Goal: Task Accomplishment & Management: Manage account settings

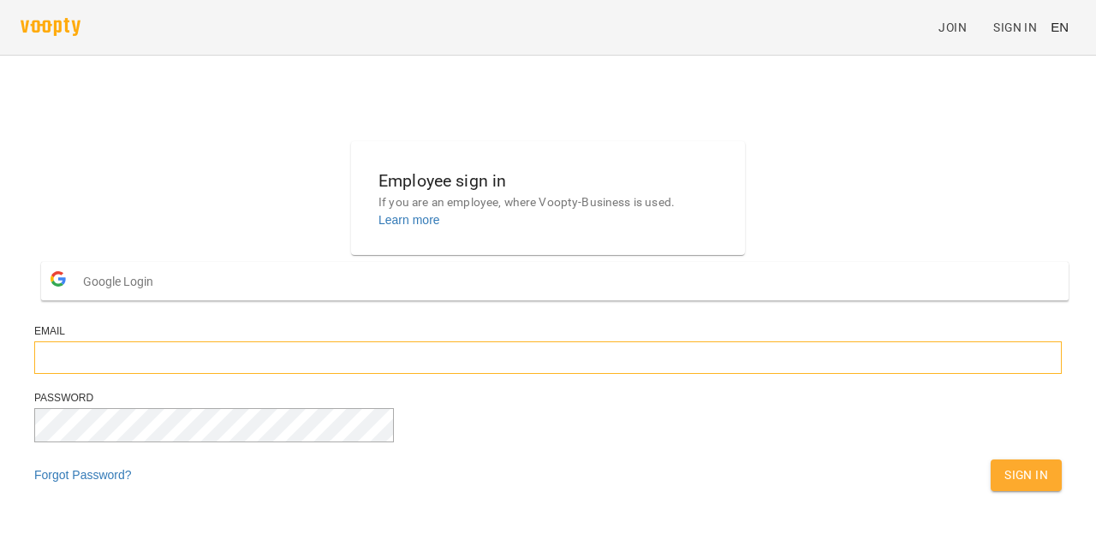
click at [525, 374] on input "email" at bounding box center [547, 358] width 1027 height 33
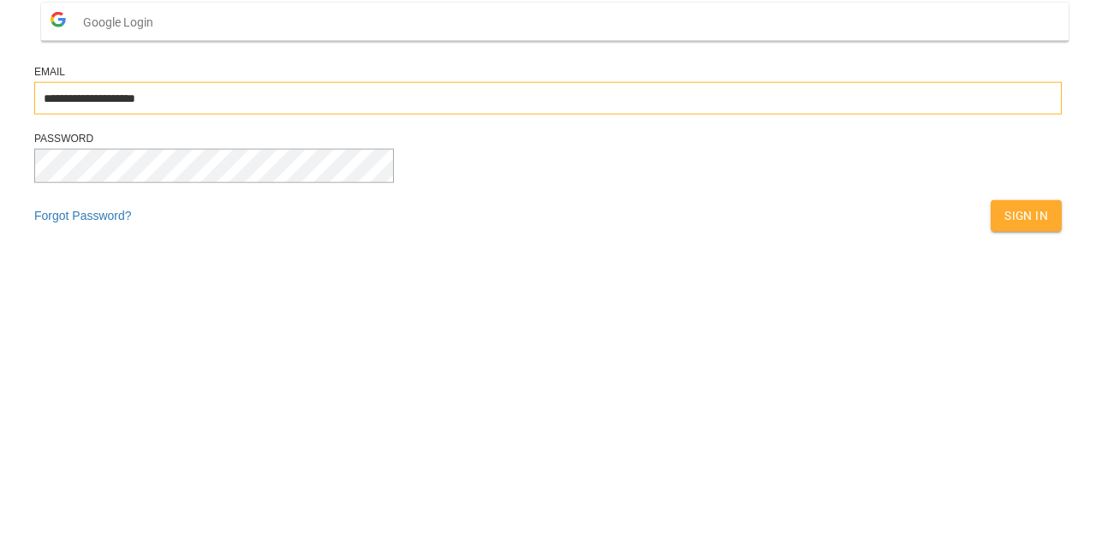
type input "**********"
click at [1004, 485] on span "Sign In" at bounding box center [1026, 475] width 44 height 21
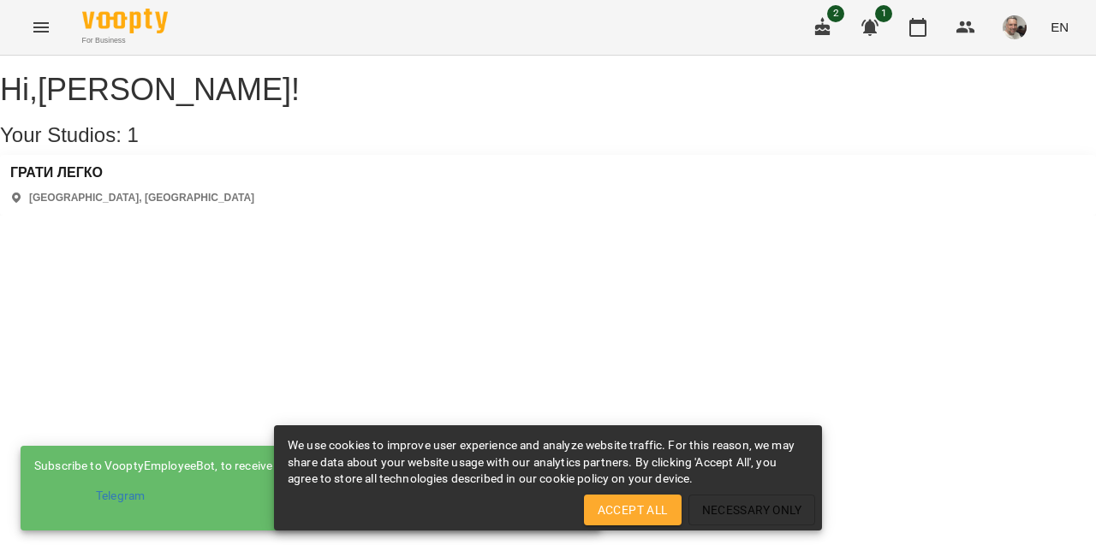
click at [642, 515] on span "Accept All" at bounding box center [633, 510] width 70 height 21
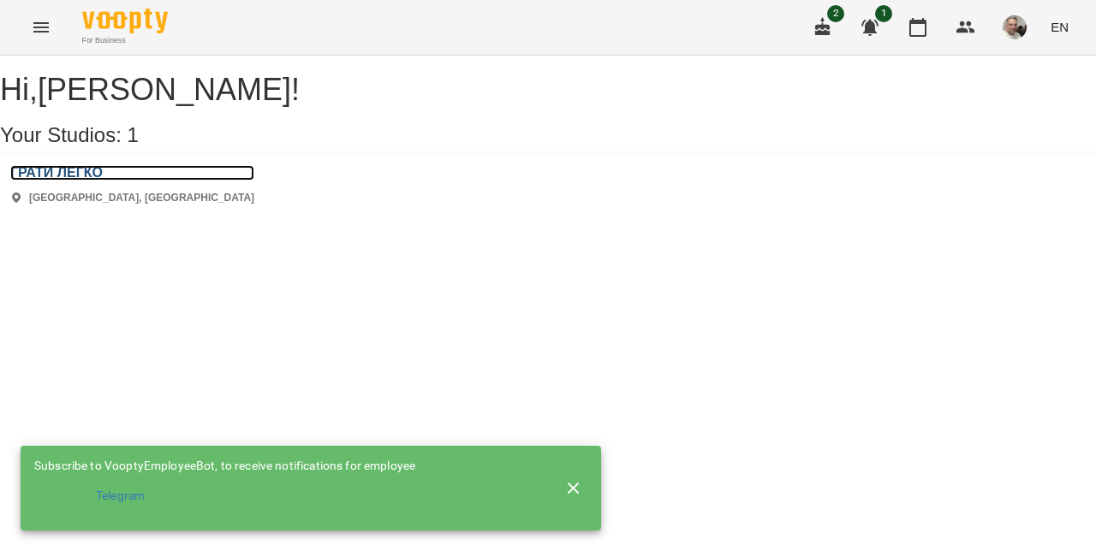
click at [63, 181] on h3 "ГРАТИ ЛЕГКО" at bounding box center [132, 172] width 244 height 15
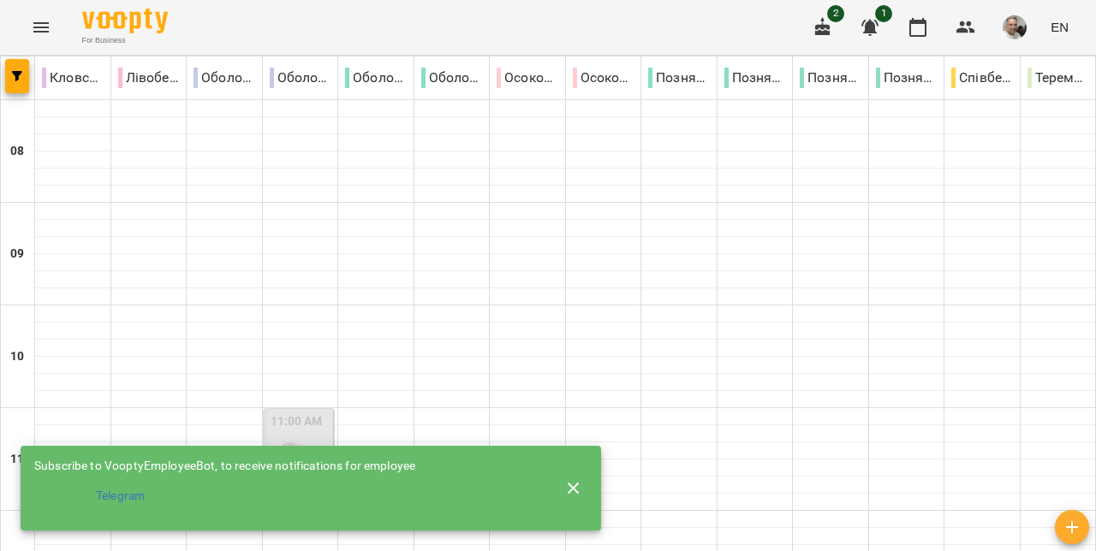
click at [25, 88] on button "button" at bounding box center [17, 76] width 24 height 34
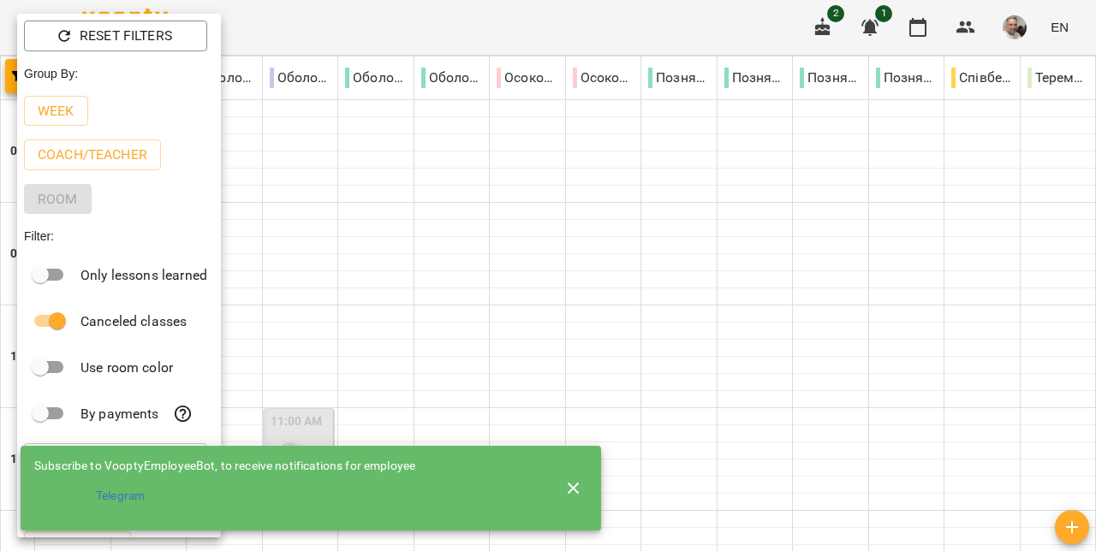
click at [415, 194] on div at bounding box center [548, 275] width 1096 height 551
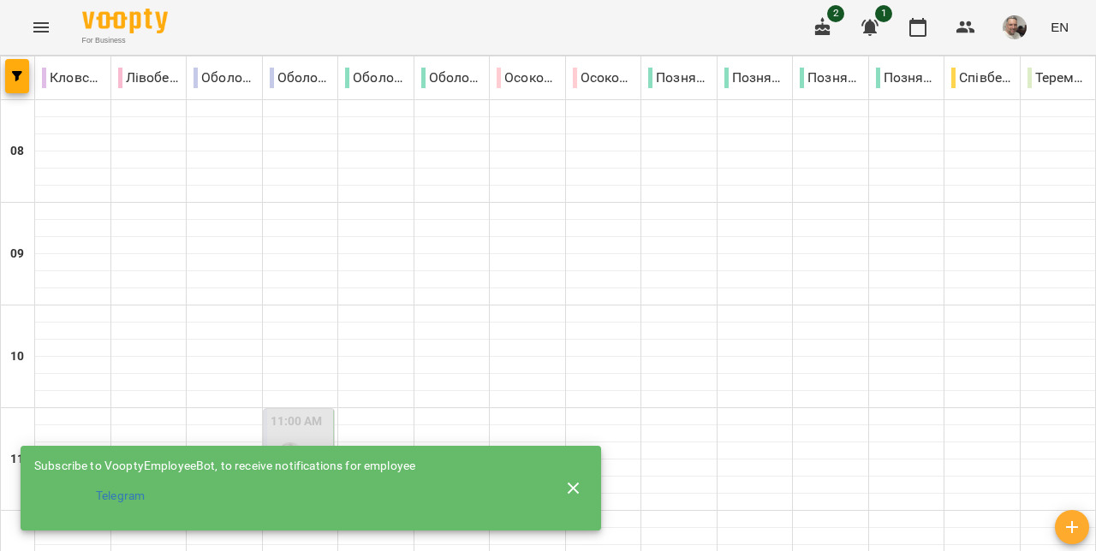
click at [363, 80] on p "Оболонь/3" at bounding box center [376, 78] width 62 height 21
click at [373, 84] on p "Оболонь/3" at bounding box center [376, 78] width 62 height 21
click at [447, 89] on div "Оболонь/4" at bounding box center [451, 78] width 75 height 34
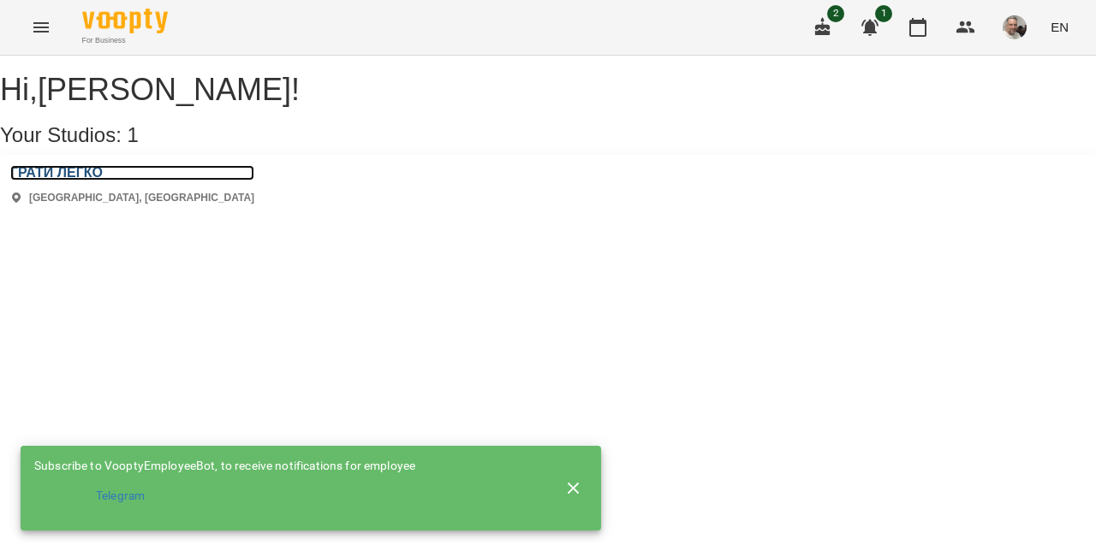
click at [60, 181] on h3 "ГРАТИ ЛЕГКО" at bounding box center [132, 172] width 244 height 15
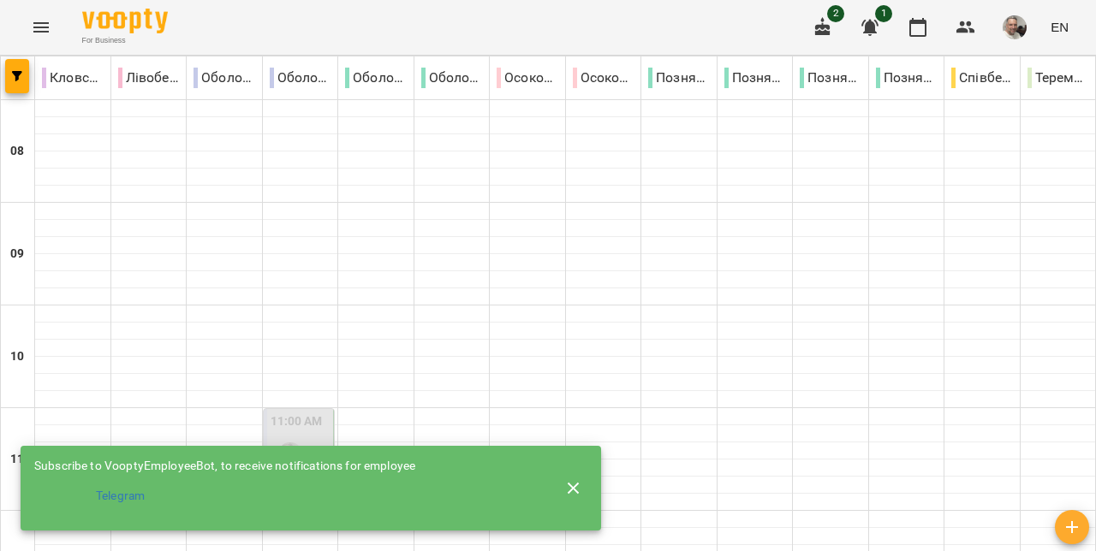
click at [1013, 32] on img "button" at bounding box center [1015, 27] width 24 height 24
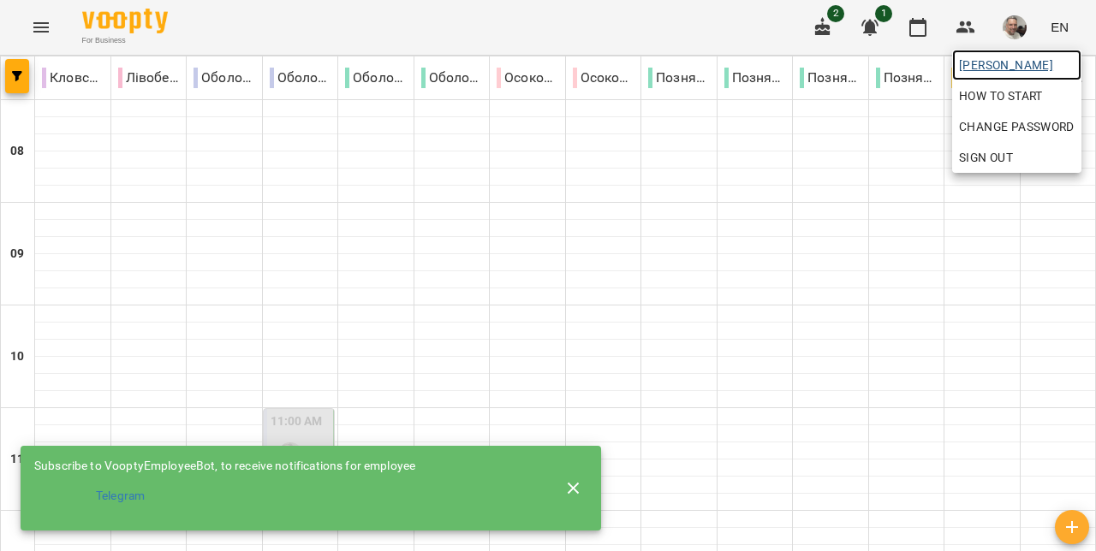
click at [1021, 68] on span "[PERSON_NAME]" at bounding box center [1017, 65] width 116 height 21
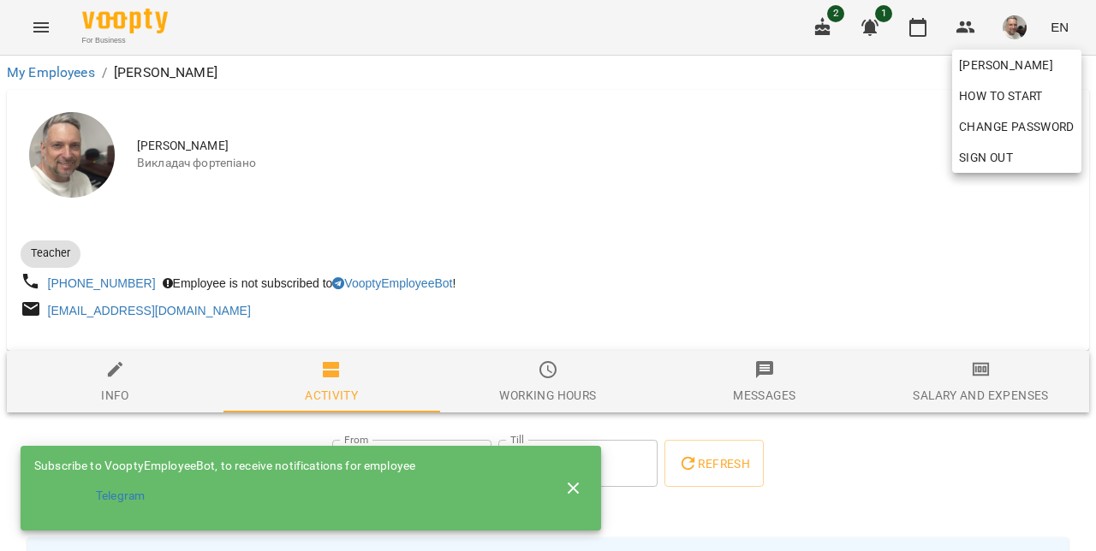
click at [986, 378] on div at bounding box center [548, 275] width 1096 height 551
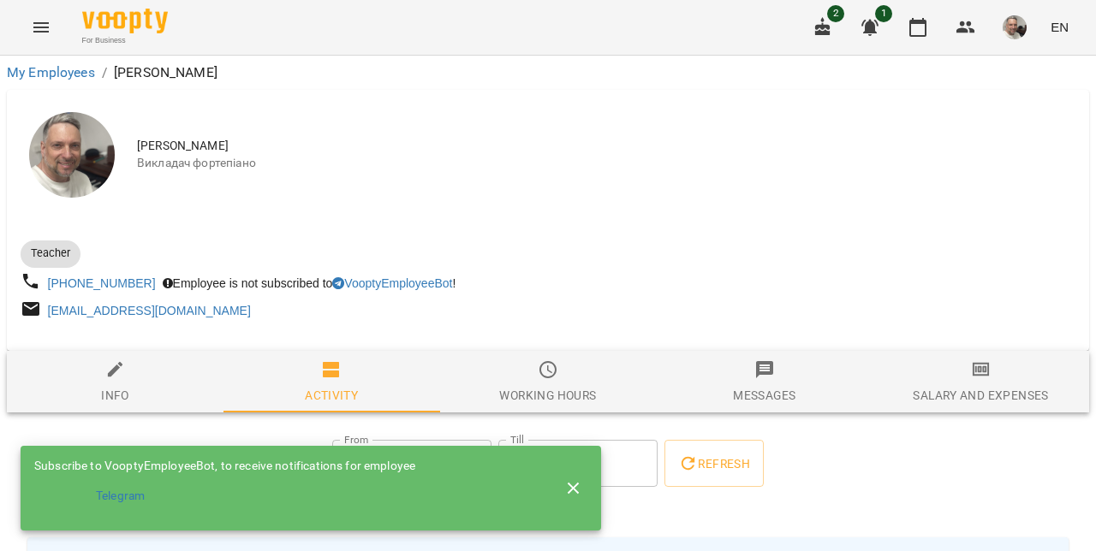
click at [989, 388] on div "Salary and Expenses" at bounding box center [980, 395] width 135 height 21
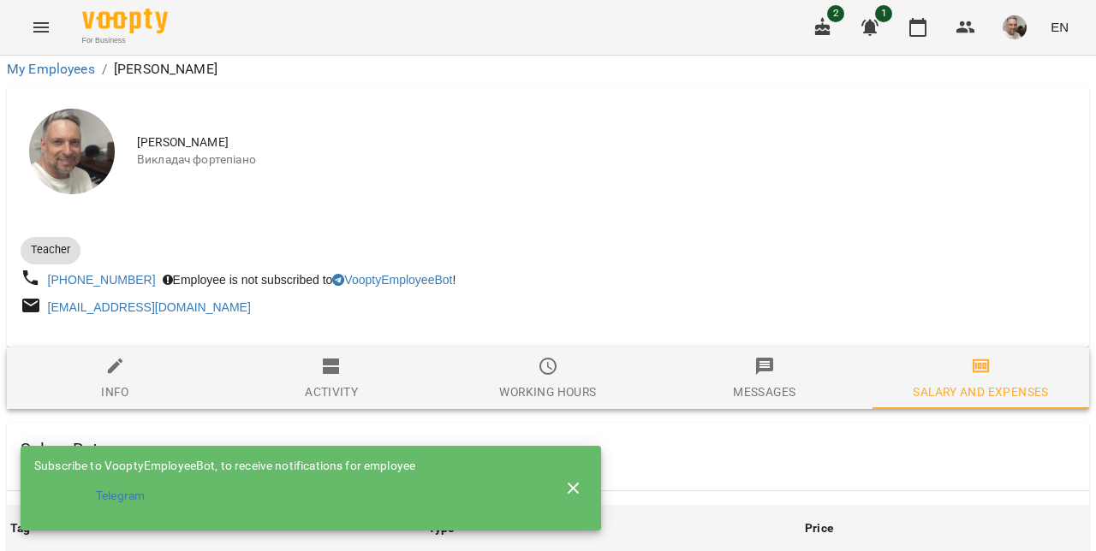
scroll to position [2769, 0]
click at [564, 495] on button "button" at bounding box center [573, 488] width 41 height 41
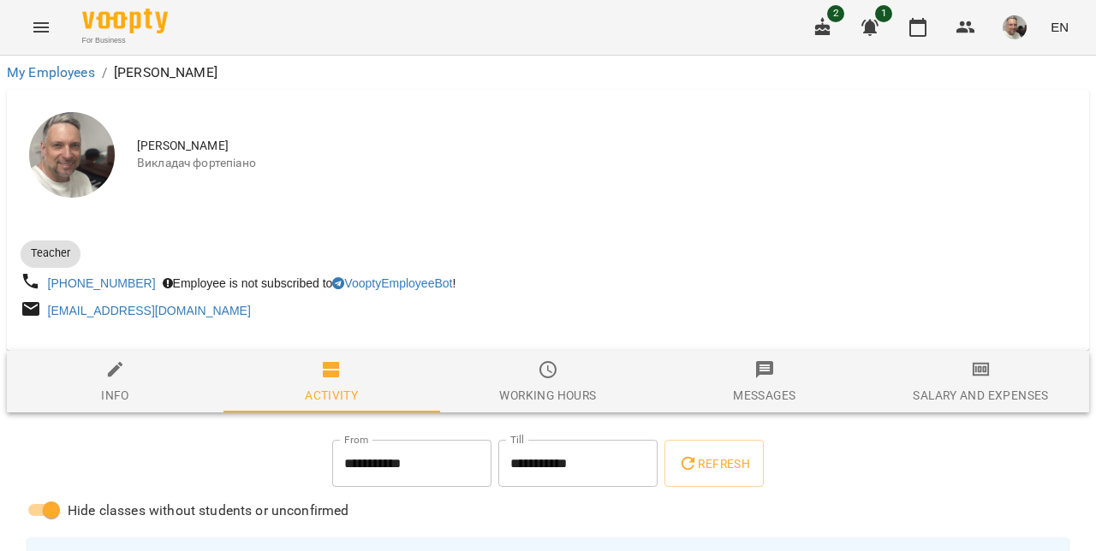
click at [914, 42] on button "button" at bounding box center [917, 27] width 41 height 41
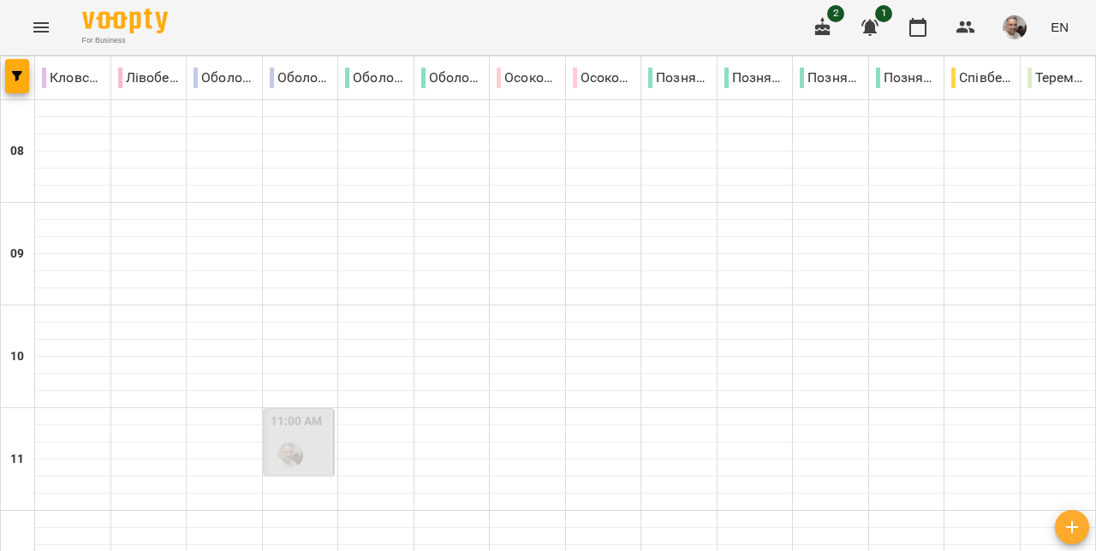
click at [24, 84] on button "button" at bounding box center [17, 76] width 24 height 34
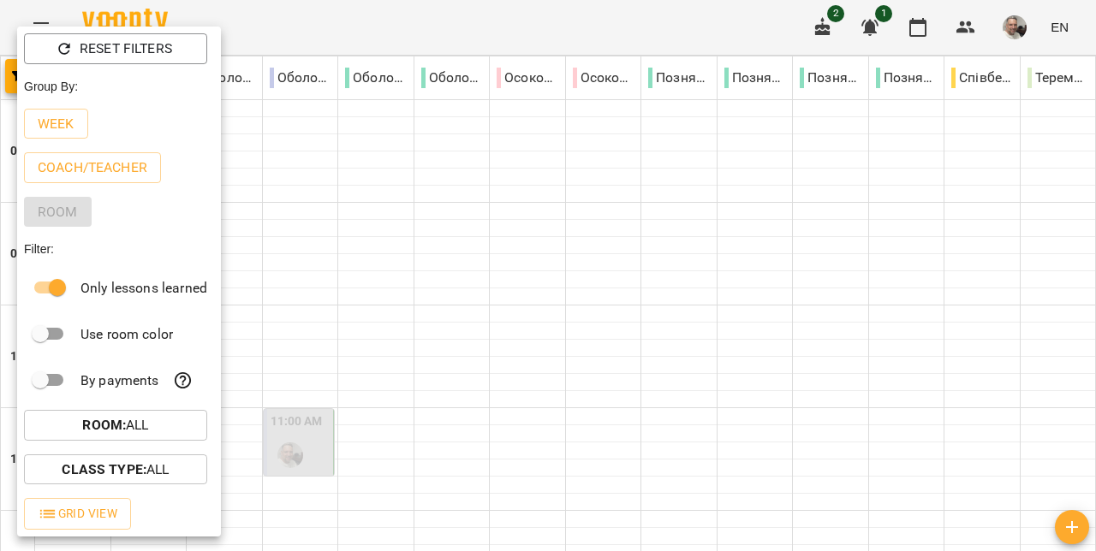
click at [522, 290] on div at bounding box center [548, 275] width 1096 height 551
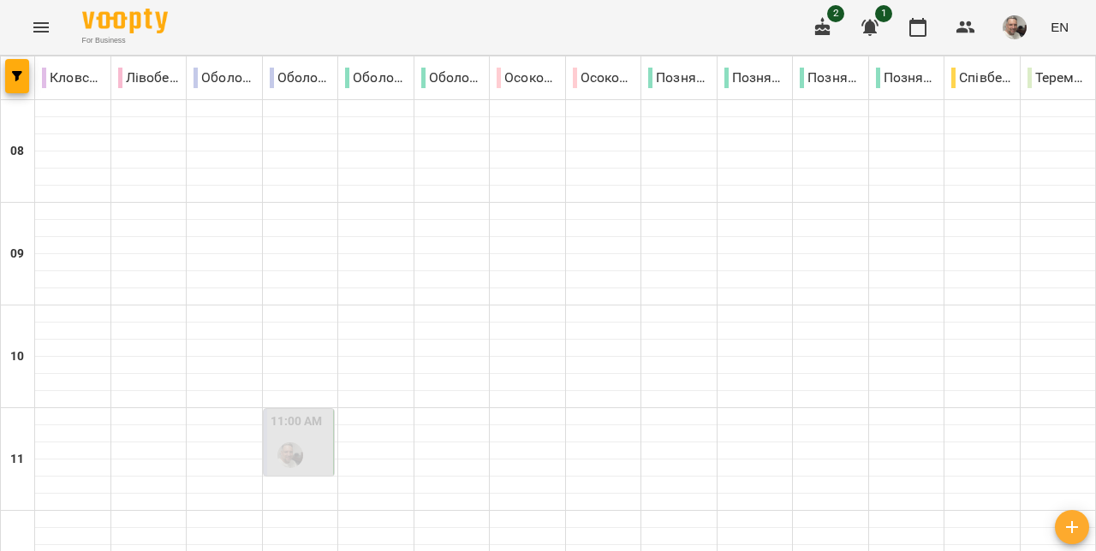
click at [403, 82] on p "Оболонь/3" at bounding box center [376, 78] width 62 height 21
click at [364, 99] on div "Кловська Лівобережна Оболонь Оболонь/2 Оболонь/3 Оболонь/4 Осокорки/1 Осокорки/…" at bounding box center [548, 79] width 1095 height 44
click at [380, 88] on div "Оболонь/3" at bounding box center [375, 78] width 75 height 34
click at [378, 86] on p "Оболонь/3" at bounding box center [376, 78] width 62 height 21
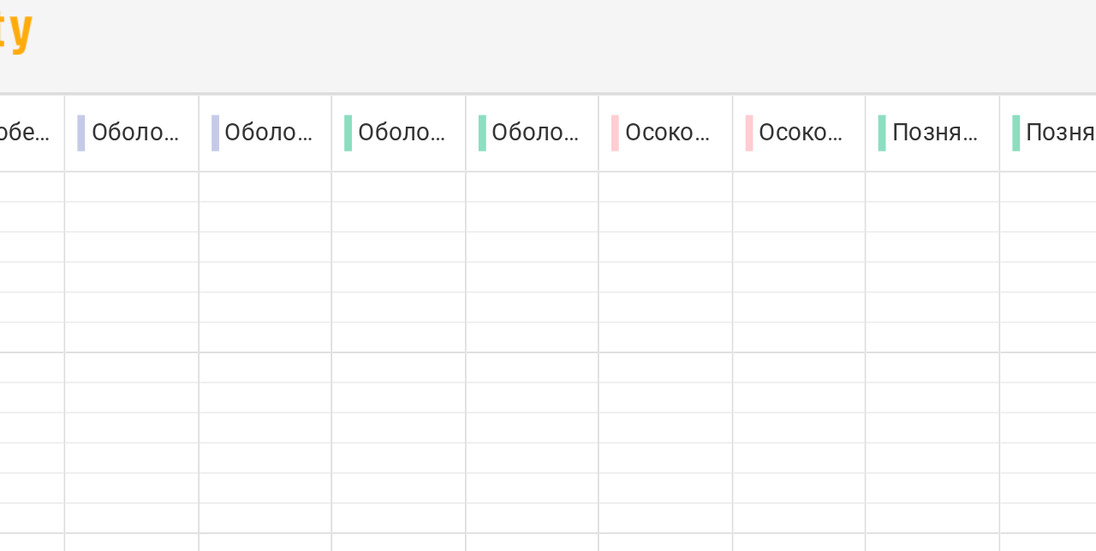
click at [303, 85] on p "Оболонь/2" at bounding box center [301, 78] width 62 height 21
click at [301, 84] on p "Оболонь/2" at bounding box center [301, 78] width 62 height 21
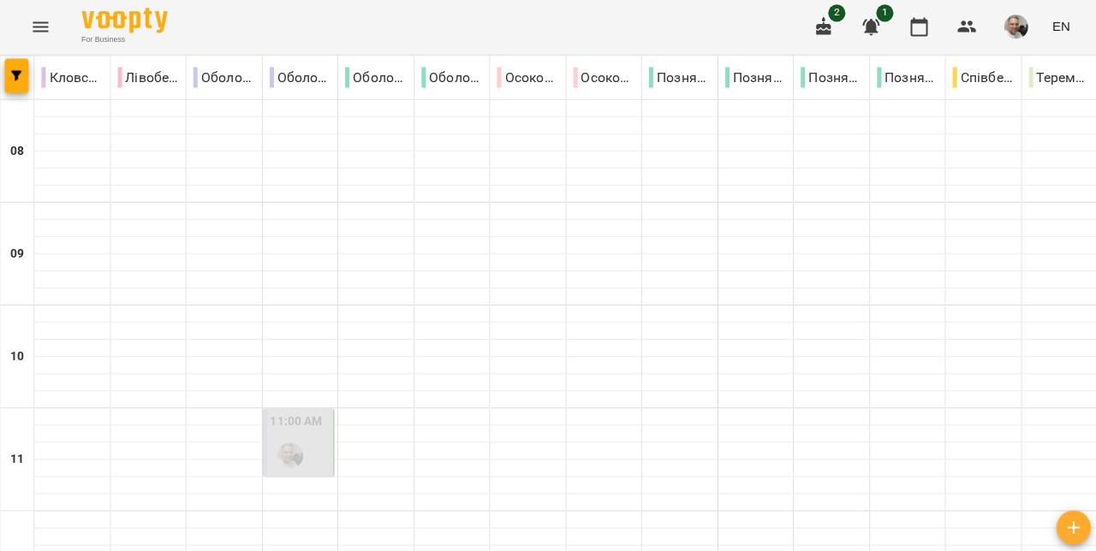
click at [51, 36] on button "Menu" at bounding box center [41, 27] width 41 height 41
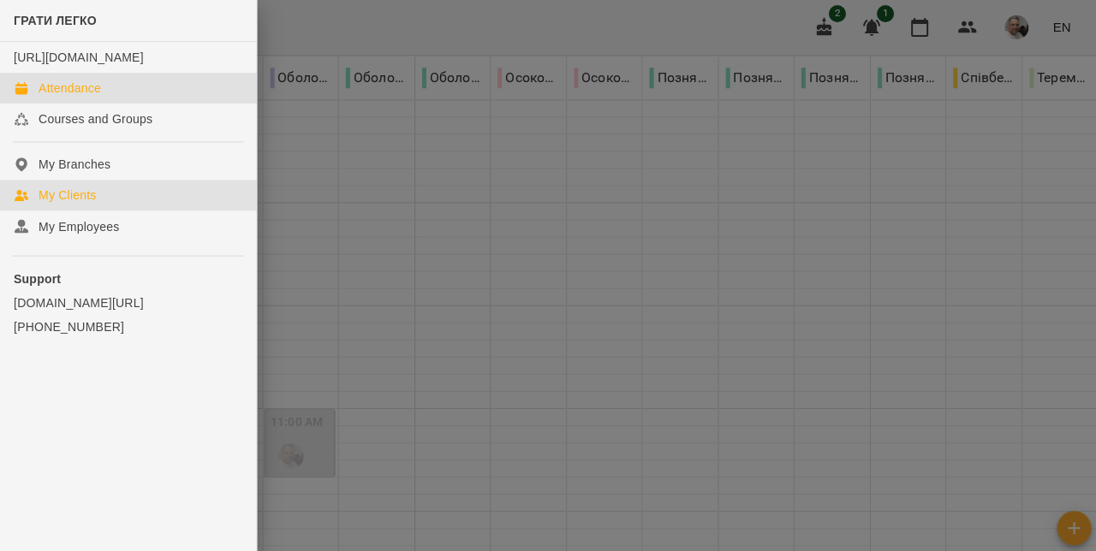
click at [60, 204] on div "My Clients" at bounding box center [67, 195] width 57 height 17
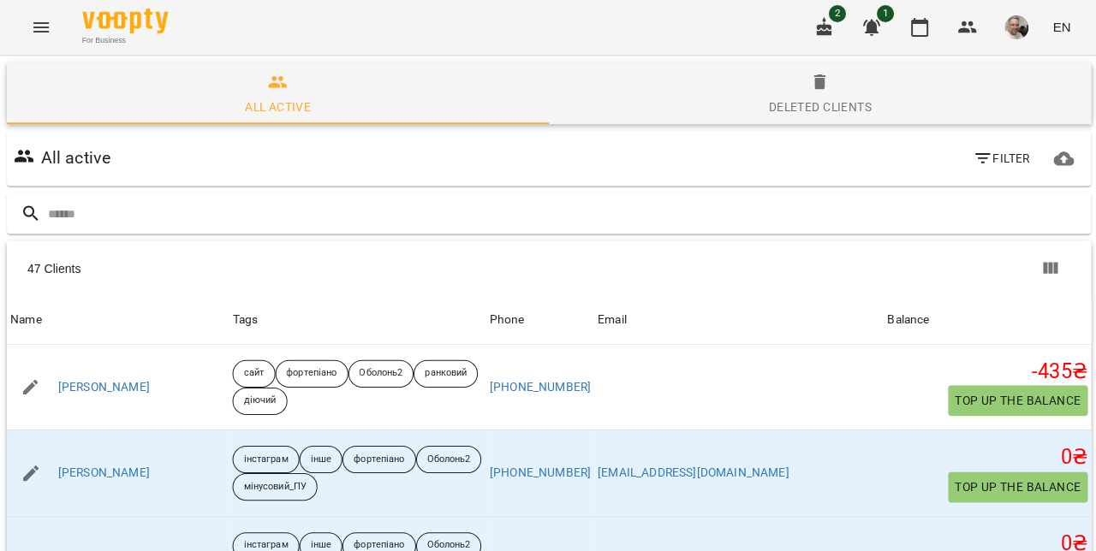
click at [1063, 36] on span "EN" at bounding box center [1060, 27] width 18 height 18
click at [1050, 101] on div "Українська" at bounding box center [1027, 96] width 87 height 31
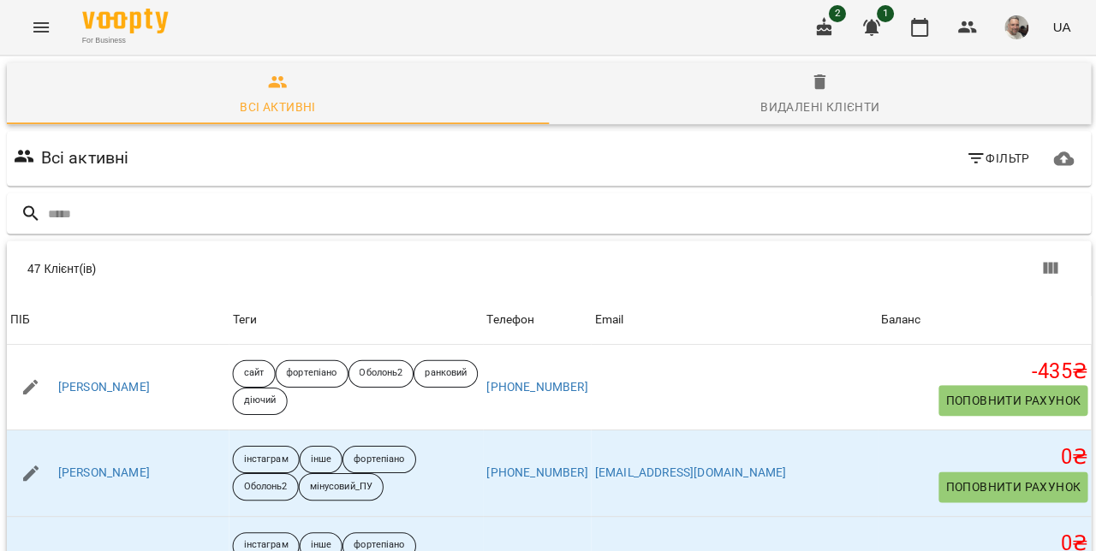
click at [878, 33] on icon "button" at bounding box center [869, 28] width 17 height 16
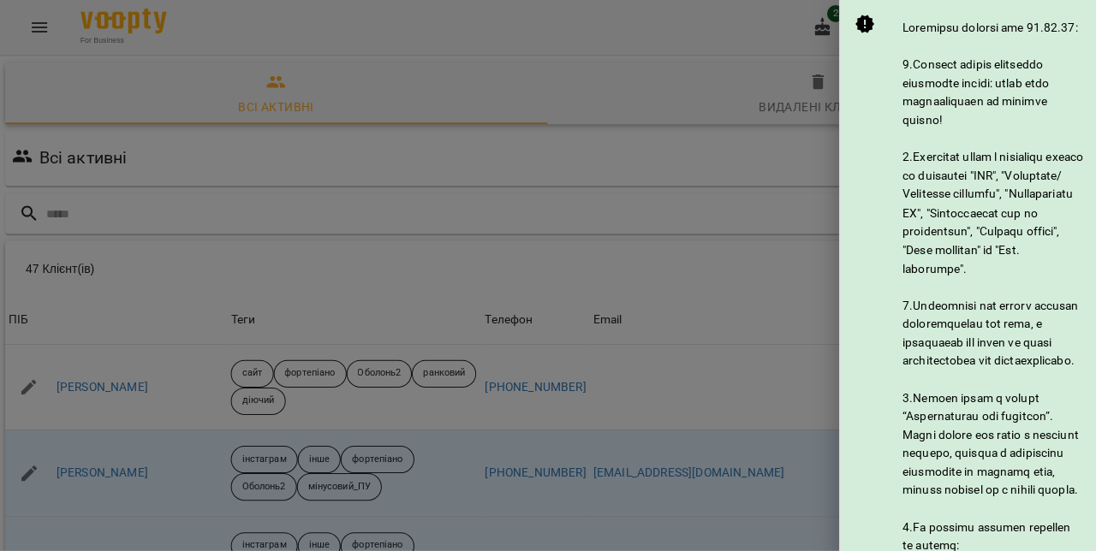
click at [589, 272] on div at bounding box center [548, 275] width 1096 height 551
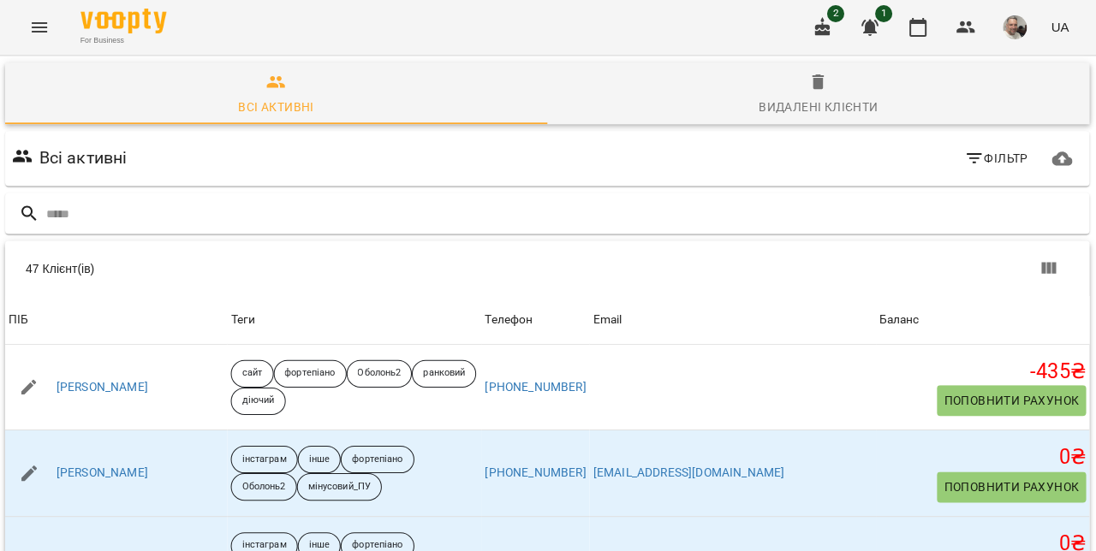
click at [50, 34] on icon "Menu" at bounding box center [41, 27] width 21 height 21
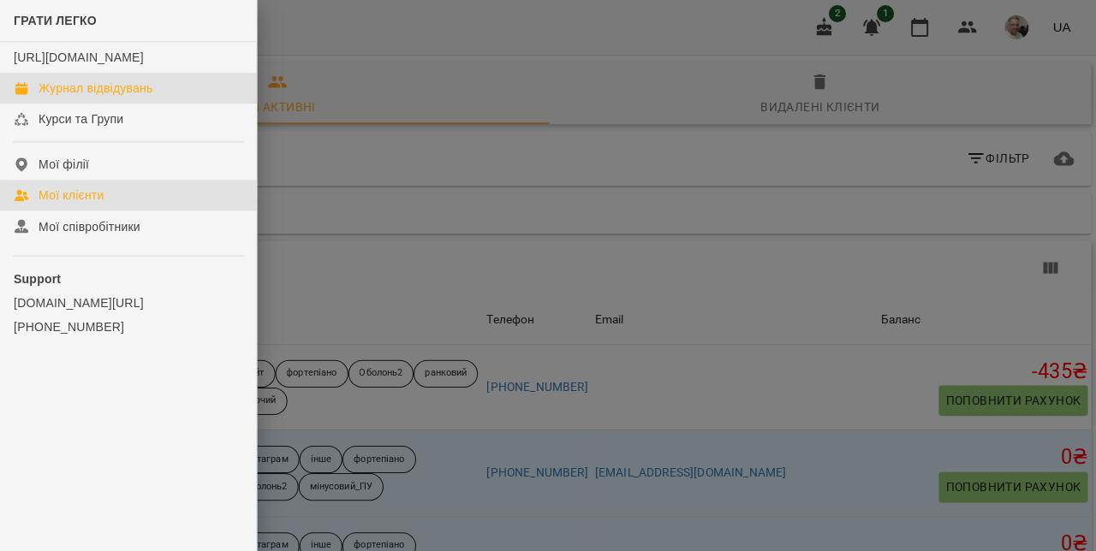
click at [56, 97] on div "Журнал відвідувань" at bounding box center [96, 88] width 114 height 17
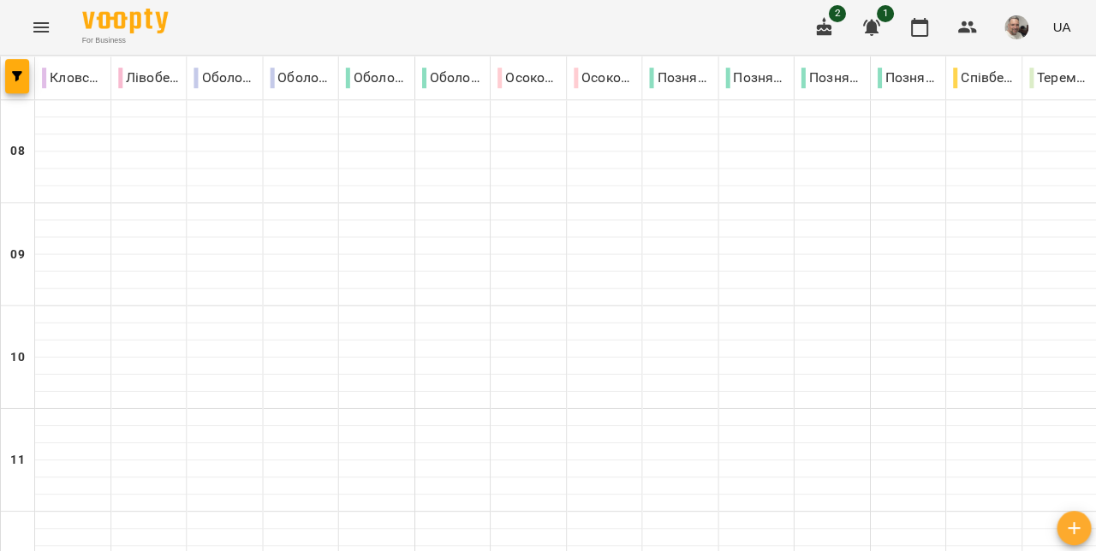
click at [1036, 186] on div at bounding box center [1058, 194] width 75 height 17
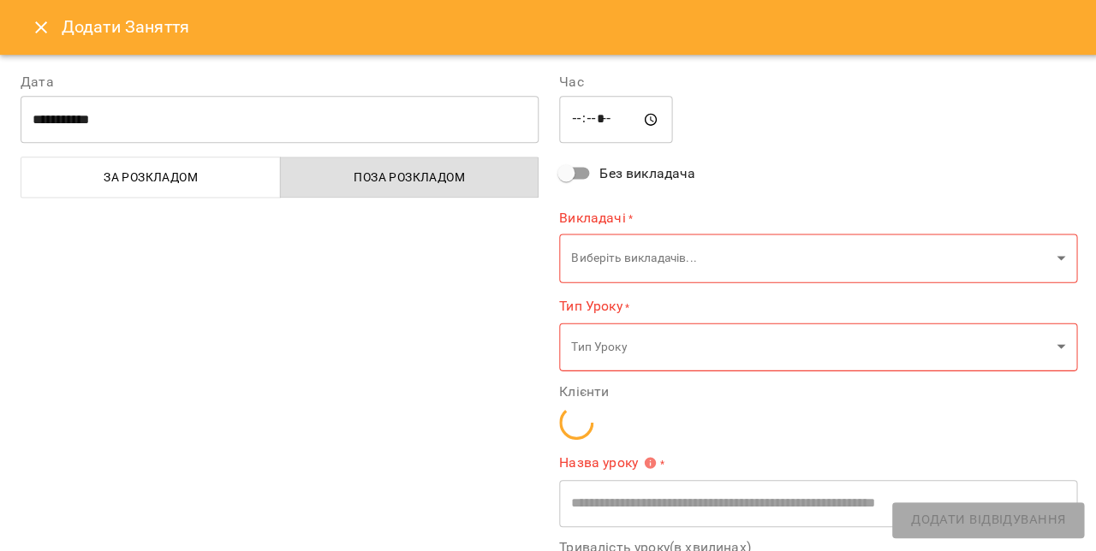
type input "**********"
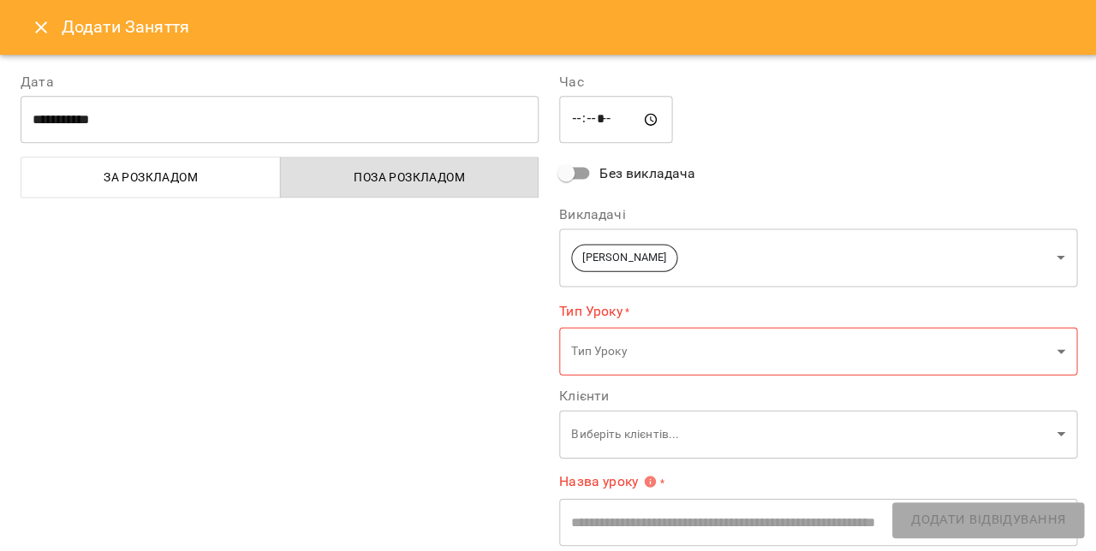
click at [48, 41] on button "Close" at bounding box center [41, 27] width 41 height 41
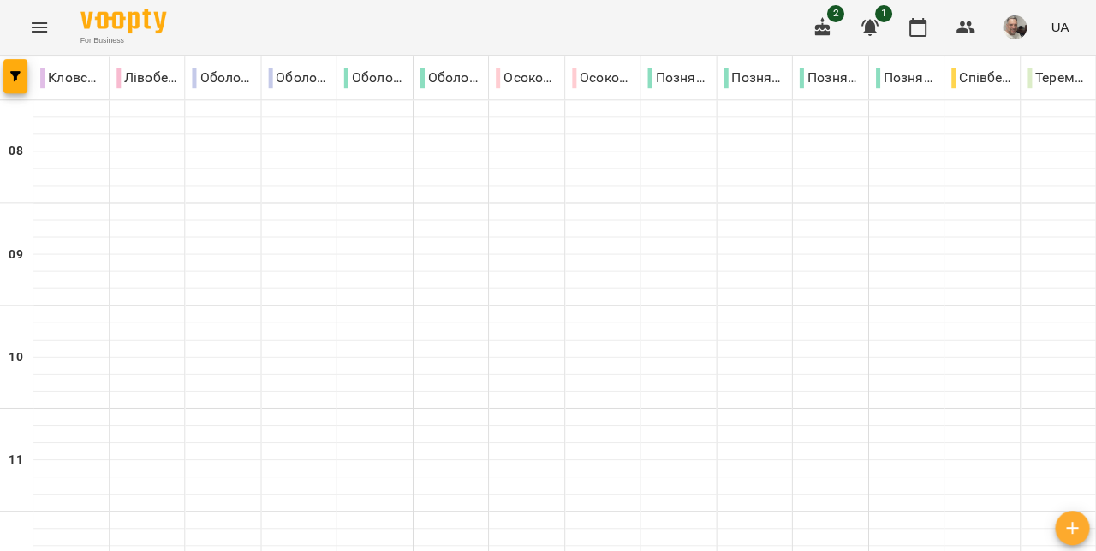
click at [437, 99] on div "Кловська Лівобережна Оболонь Оболонь/2 Оболонь/3 Оболонь/4 Осокорки/1 Осокорки/…" at bounding box center [548, 79] width 1095 height 44
click at [444, 89] on div "Оболонь/4" at bounding box center [451, 78] width 75 height 34
click at [453, 86] on p "Оболонь/4" at bounding box center [452, 78] width 62 height 21
click at [457, 86] on p "Оболонь/4" at bounding box center [452, 78] width 62 height 21
click at [454, 82] on p "Оболонь/4" at bounding box center [452, 78] width 62 height 21
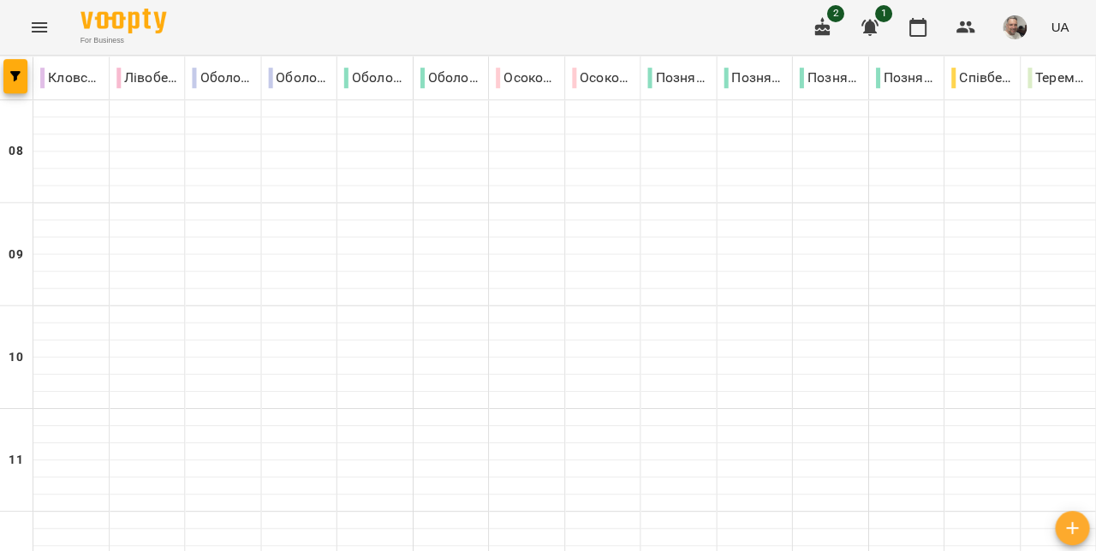
click at [461, 88] on div "Оболонь/4" at bounding box center [451, 78] width 75 height 34
click at [456, 100] on div at bounding box center [451, 108] width 75 height 17
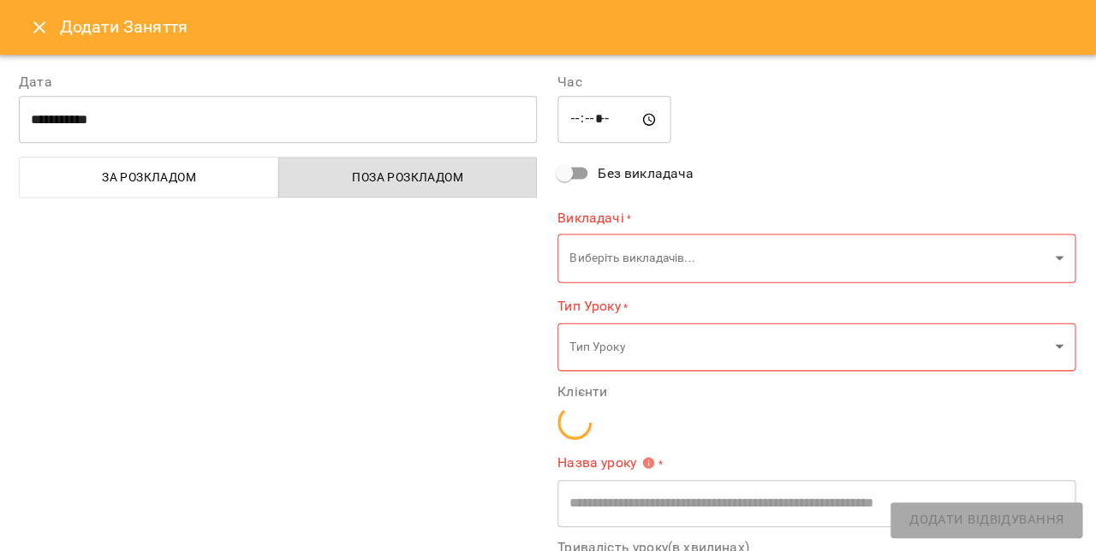
type input "**********"
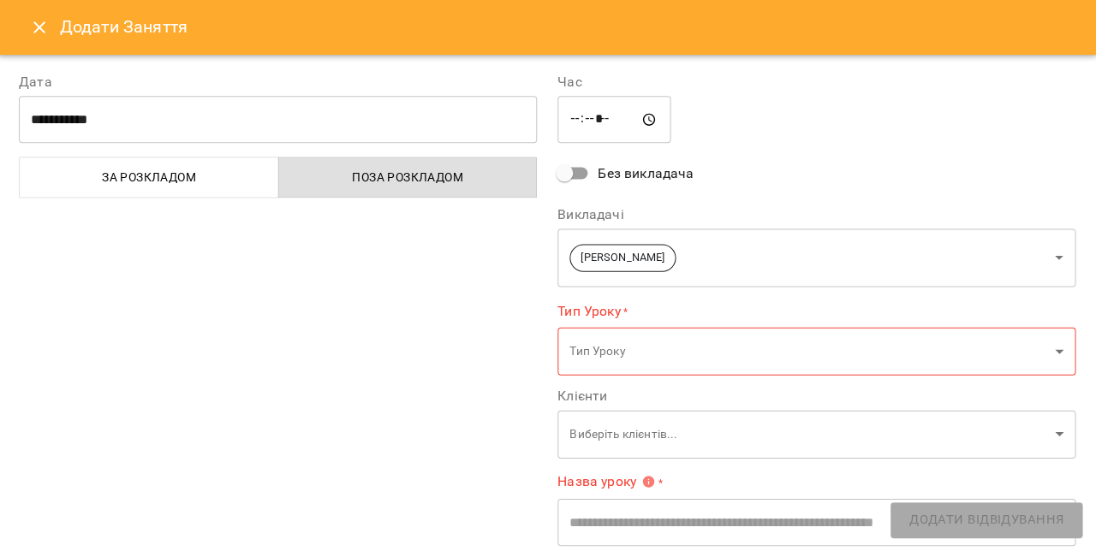
click at [45, 43] on button "Close" at bounding box center [41, 27] width 41 height 41
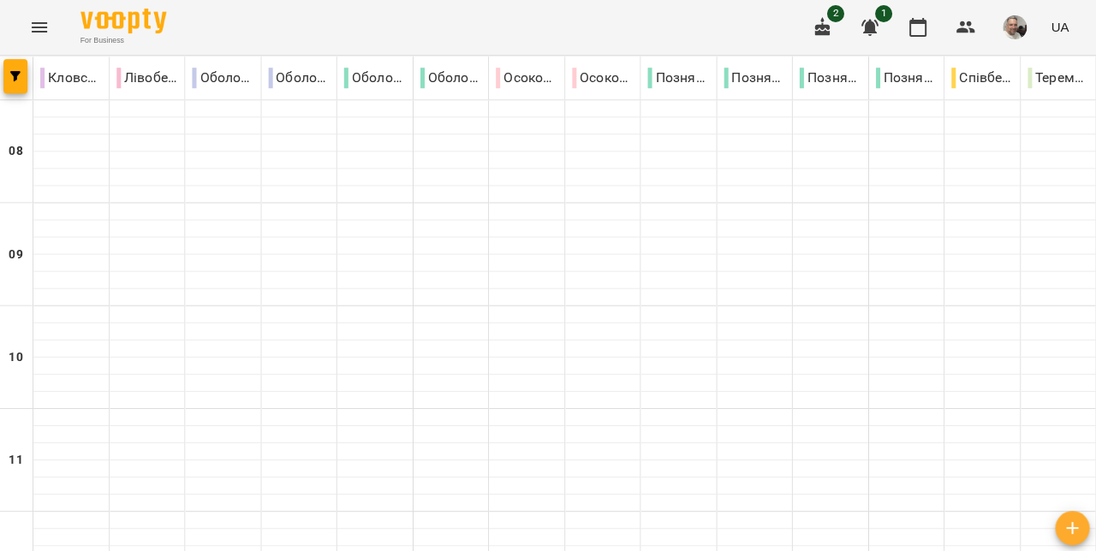
click at [1012, 32] on img "button" at bounding box center [1015, 27] width 24 height 24
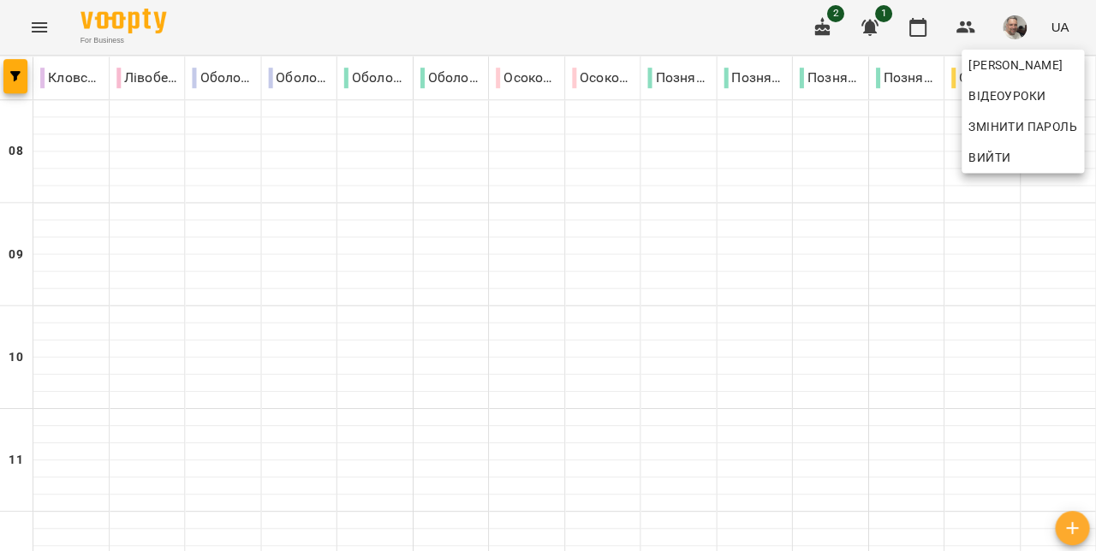
click at [907, 164] on div at bounding box center [548, 275] width 1096 height 551
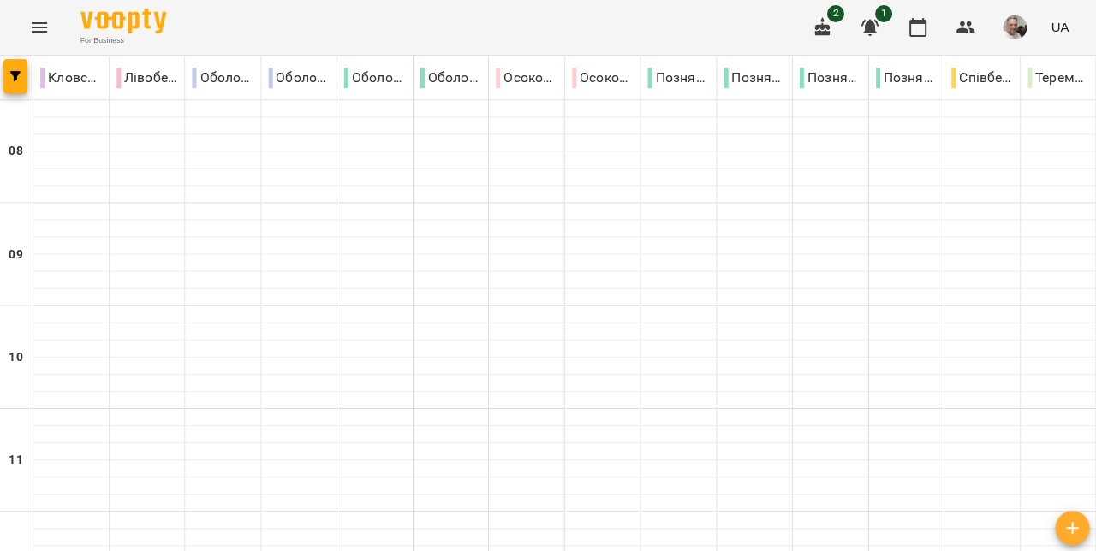
click at [59, 86] on p "Кловська" at bounding box center [73, 78] width 62 height 21
click at [82, 87] on p "Кловська" at bounding box center [73, 78] width 62 height 21
click at [71, 89] on div "Кловська" at bounding box center [72, 78] width 75 height 34
click at [15, 87] on button "button" at bounding box center [17, 76] width 24 height 34
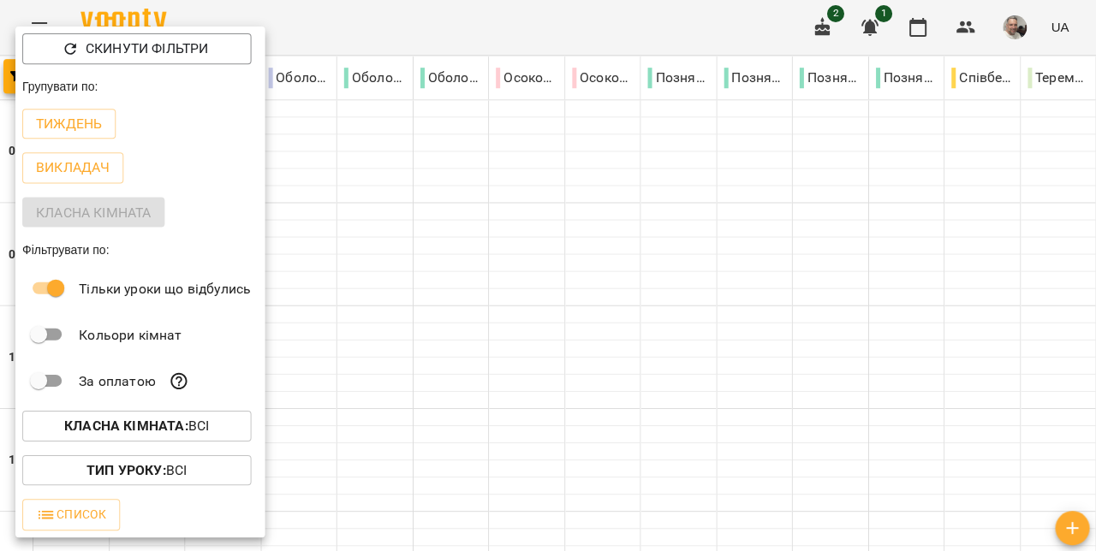
click at [189, 432] on b "Класна кімната :" at bounding box center [127, 425] width 123 height 16
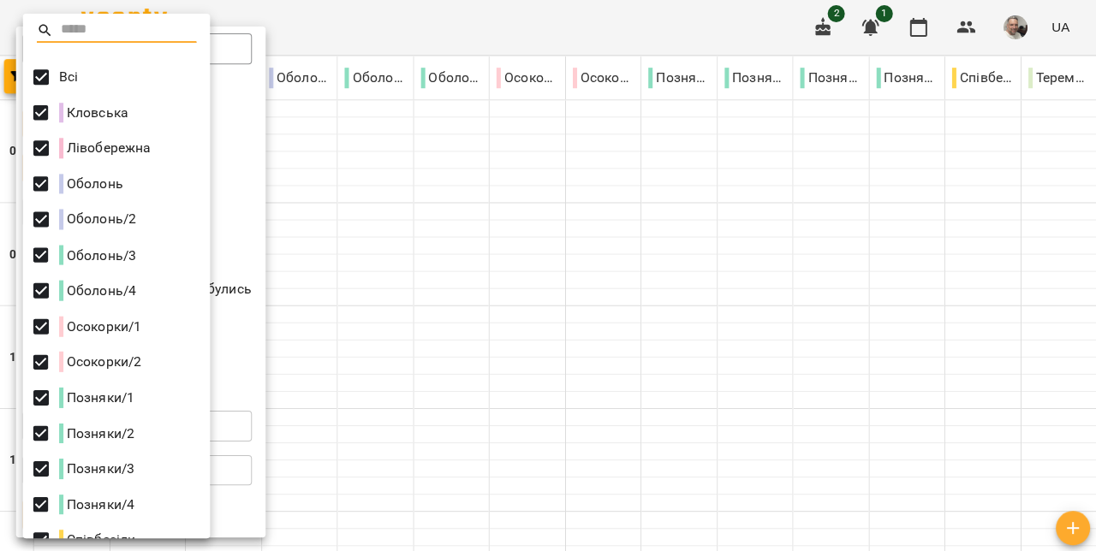
click at [83, 223] on p "Оболонь/2" at bounding box center [98, 219] width 77 height 21
click at [91, 217] on p "Оболонь/2" at bounding box center [98, 219] width 77 height 21
click at [91, 227] on p "Оболонь/2" at bounding box center [98, 219] width 77 height 21
click at [89, 217] on p "Оболонь/2" at bounding box center [98, 219] width 77 height 21
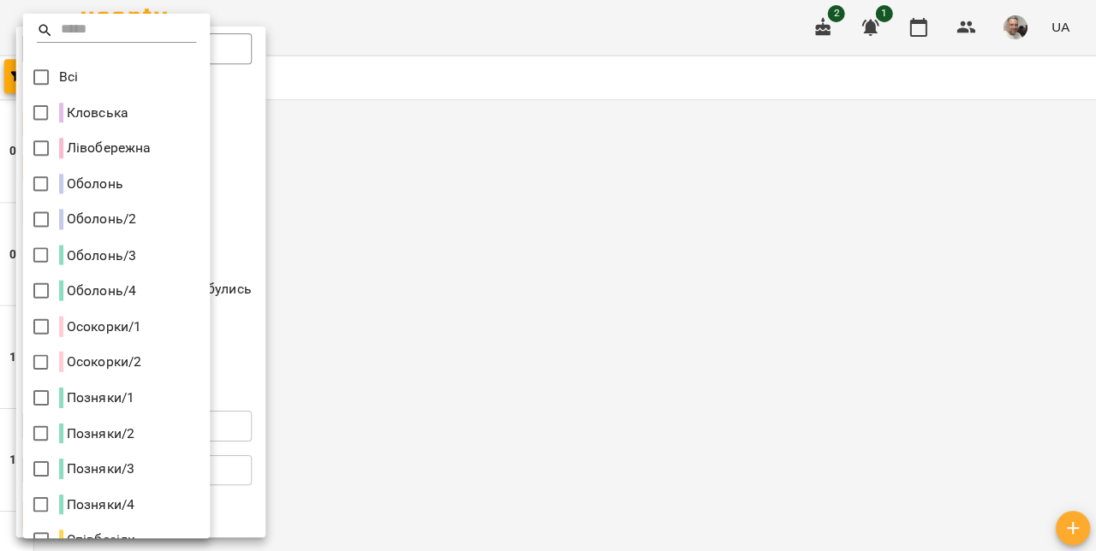
click at [87, 225] on p "Оболонь/2" at bounding box center [98, 219] width 77 height 21
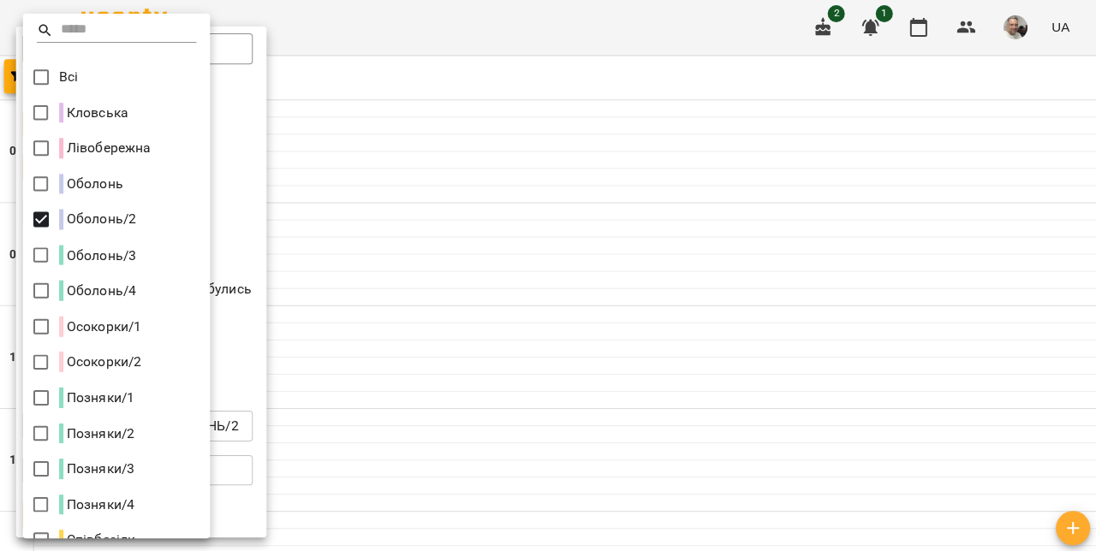
click at [910, 217] on div at bounding box center [548, 275] width 1096 height 551
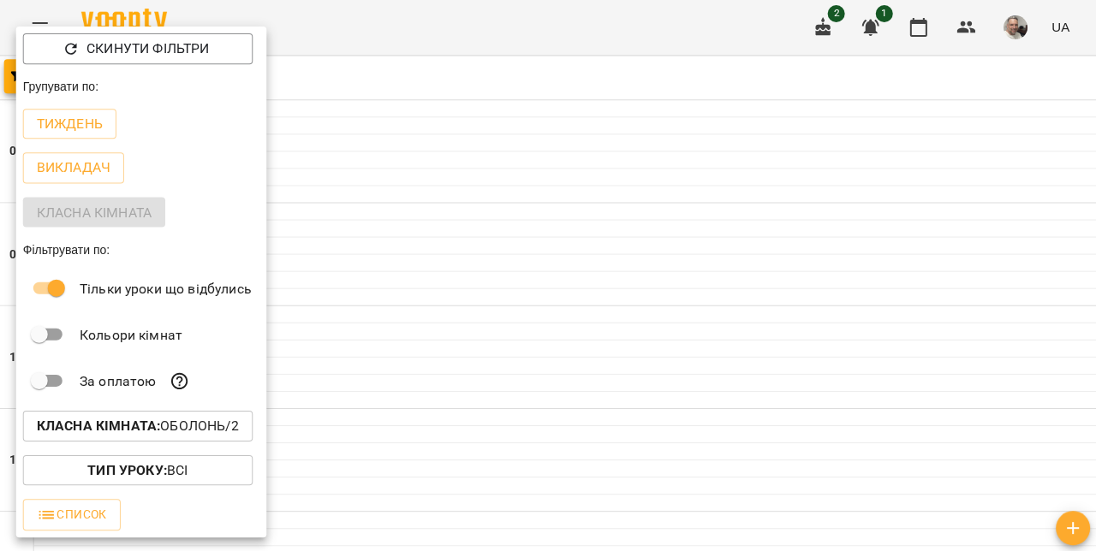
click at [902, 209] on div at bounding box center [548, 275] width 1096 height 551
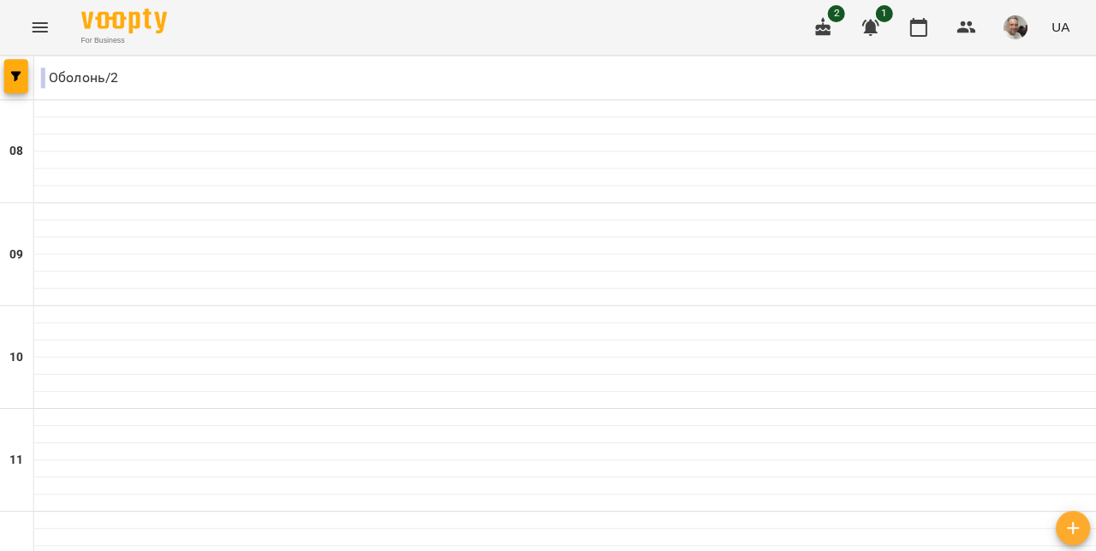
click at [34, 36] on icon "Menu" at bounding box center [41, 27] width 21 height 21
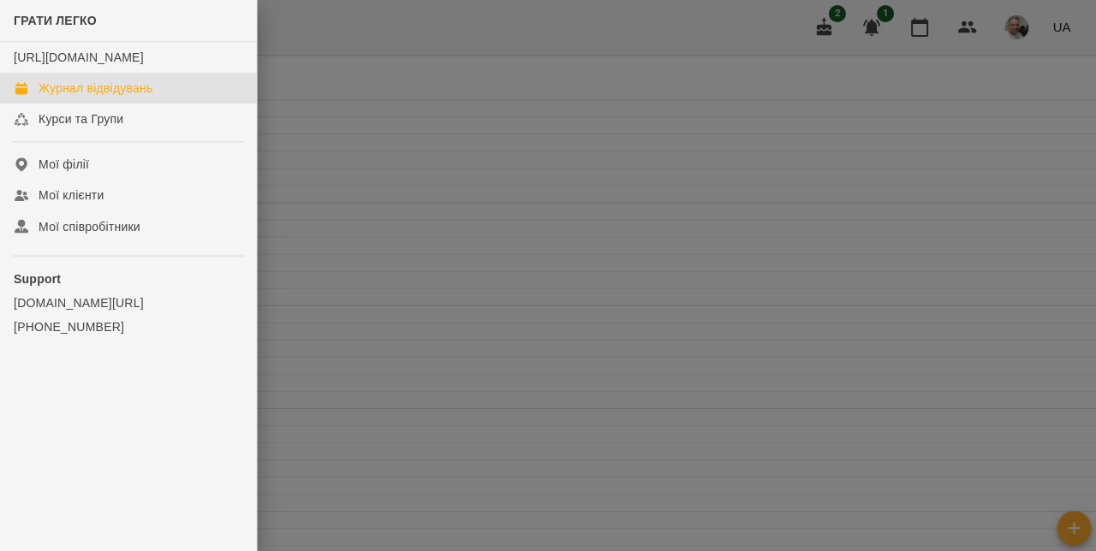
click at [923, 38] on div at bounding box center [548, 275] width 1096 height 551
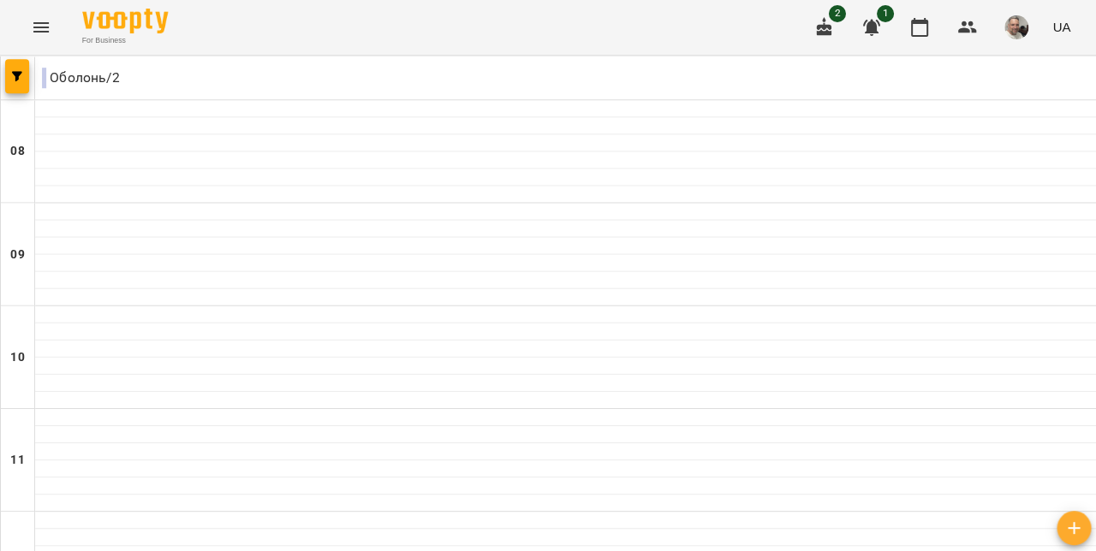
click at [921, 42] on button "button" at bounding box center [917, 27] width 41 height 41
click at [26, 76] on span "button" at bounding box center [17, 76] width 24 height 10
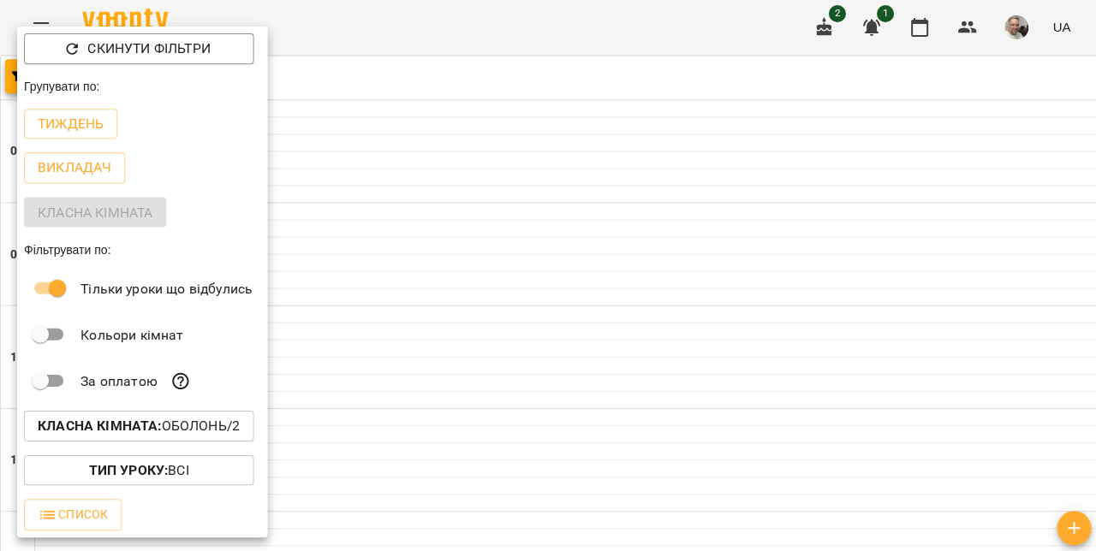
click at [50, 167] on p "Викладач" at bounding box center [75, 168] width 74 height 21
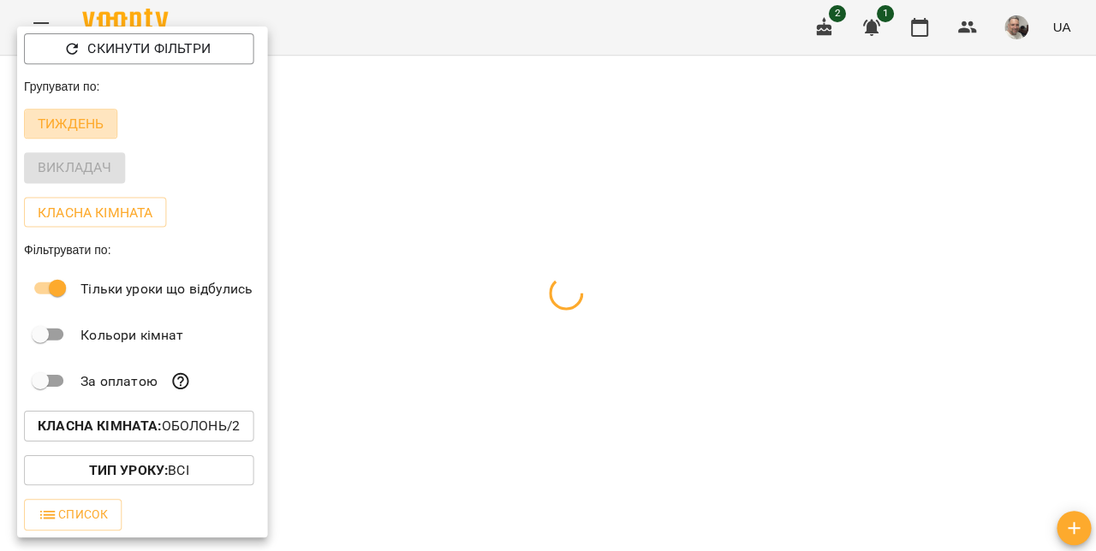
click at [57, 130] on p "Тиждень" at bounding box center [71, 124] width 66 height 21
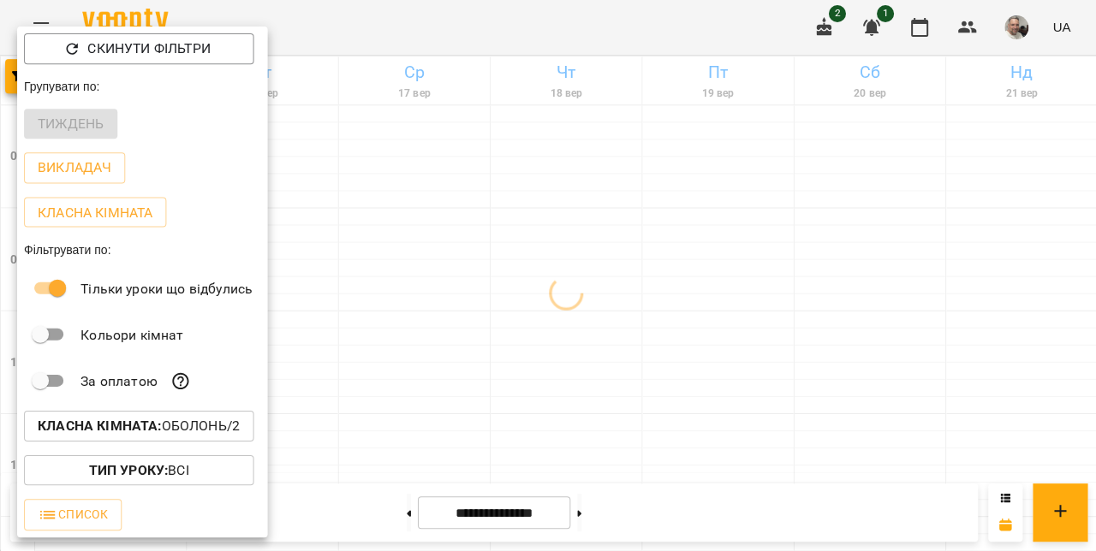
click at [989, 200] on div at bounding box center [548, 275] width 1096 height 551
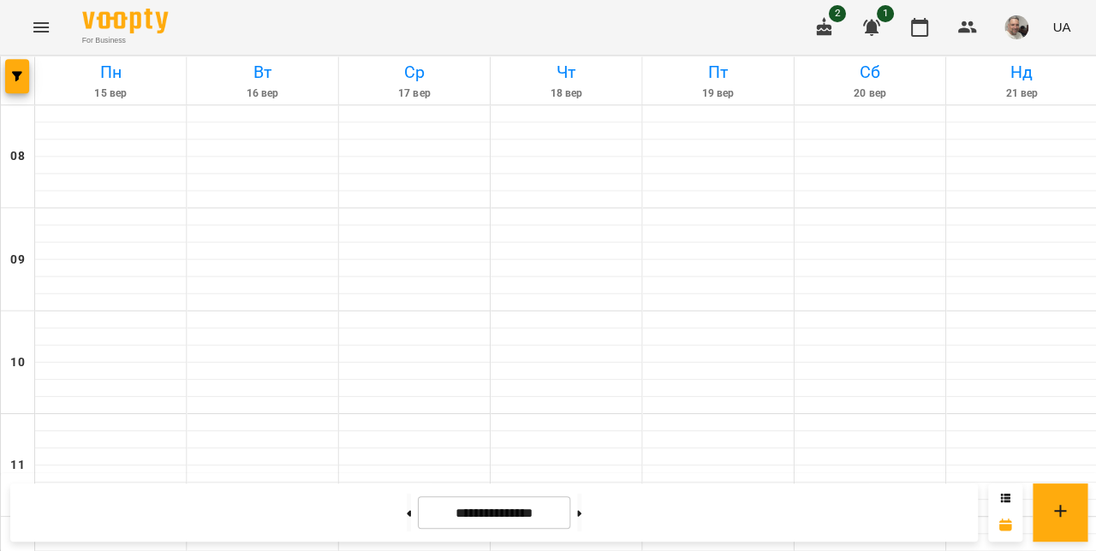
click at [15, 87] on button "button" at bounding box center [17, 76] width 24 height 34
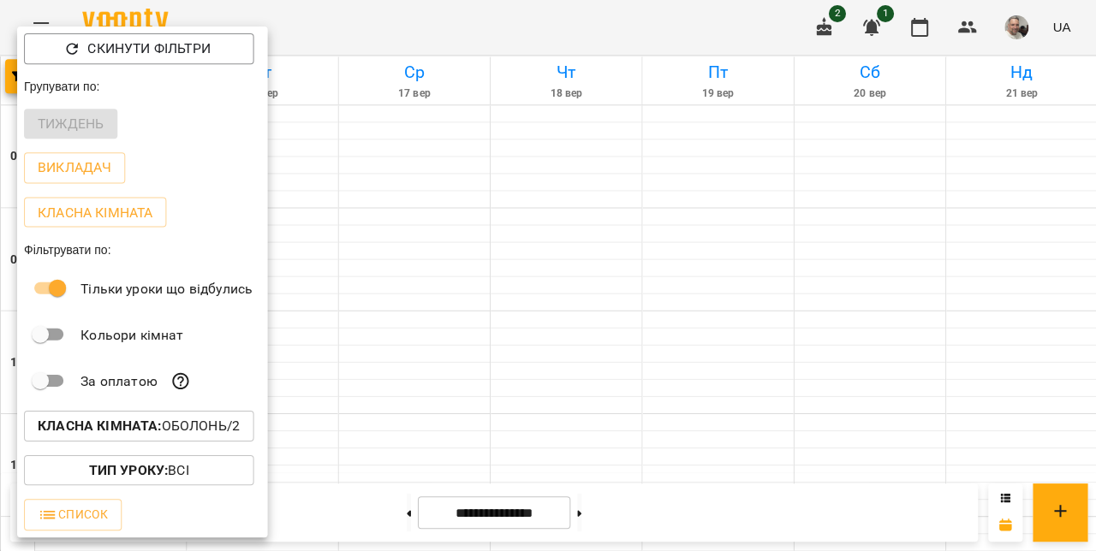
click at [64, 212] on p "Класна кімната" at bounding box center [95, 212] width 115 height 21
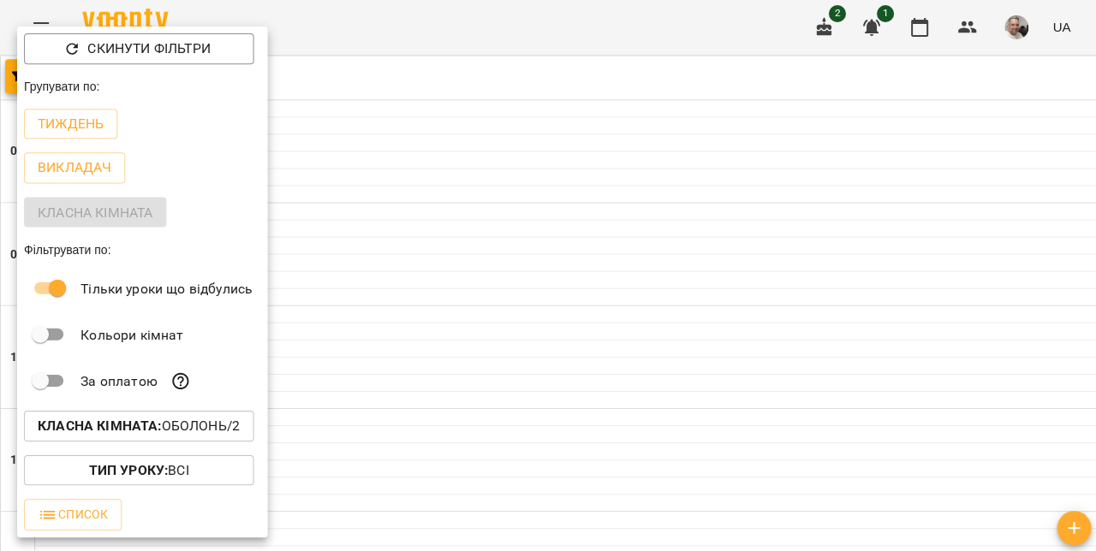
click at [954, 214] on div at bounding box center [548, 275] width 1096 height 551
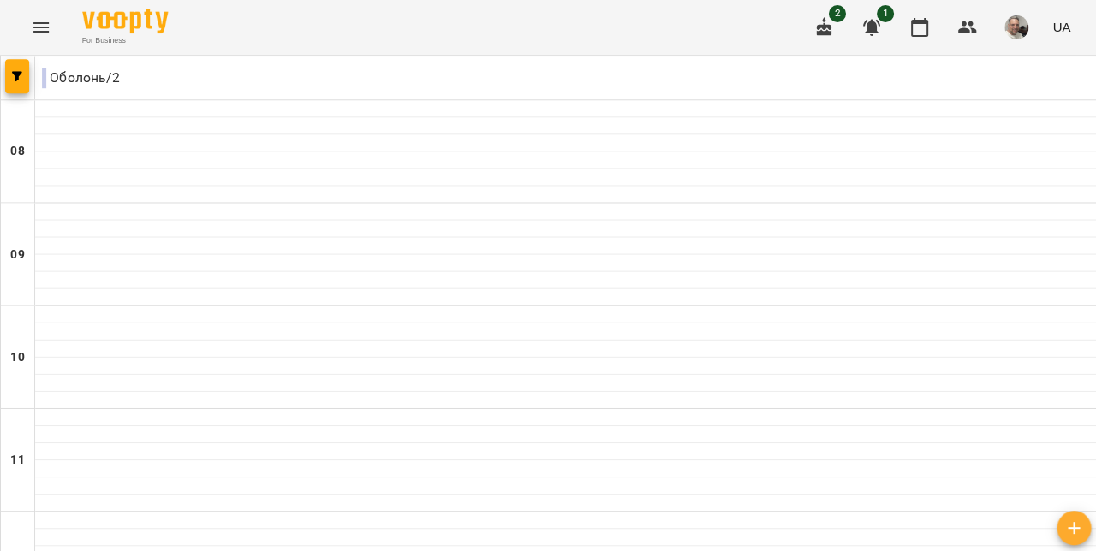
click at [39, 39] on button "Menu" at bounding box center [41, 27] width 41 height 41
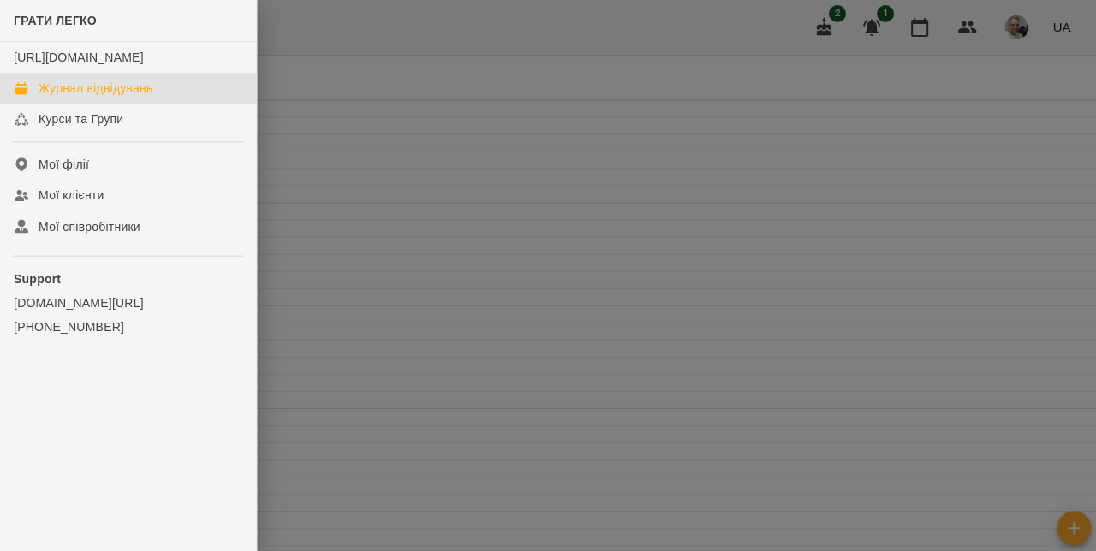
click at [287, 336] on div at bounding box center [548, 275] width 1096 height 551
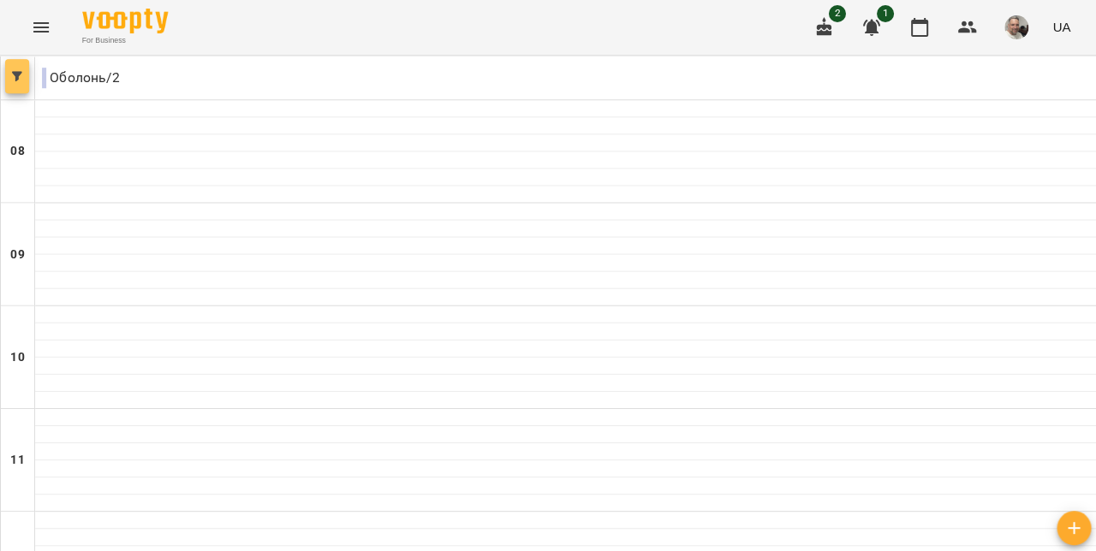
click at [15, 87] on button "button" at bounding box center [17, 76] width 24 height 34
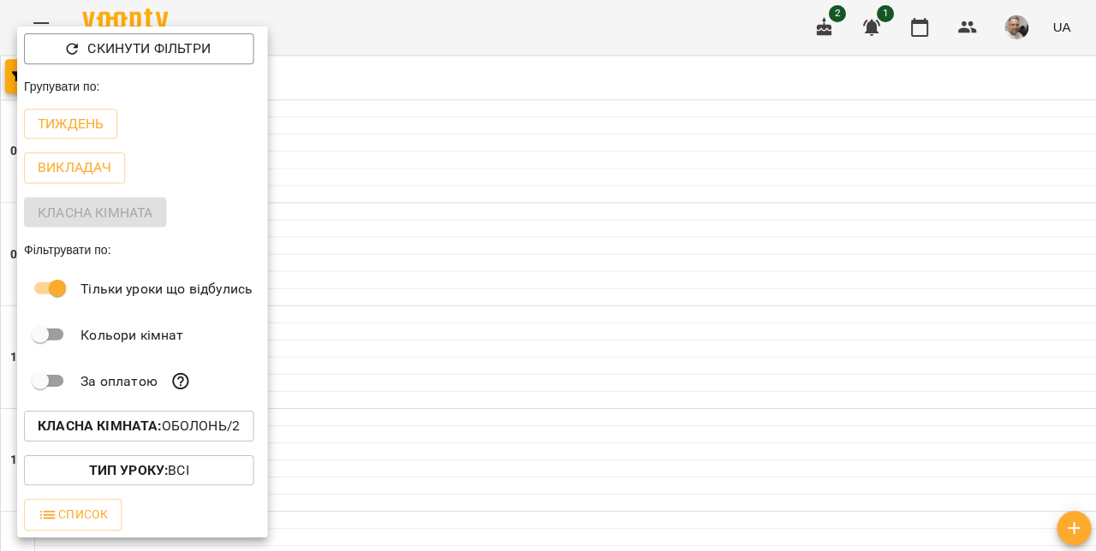
click at [98, 50] on p "Скинути фільтри" at bounding box center [148, 49] width 122 height 21
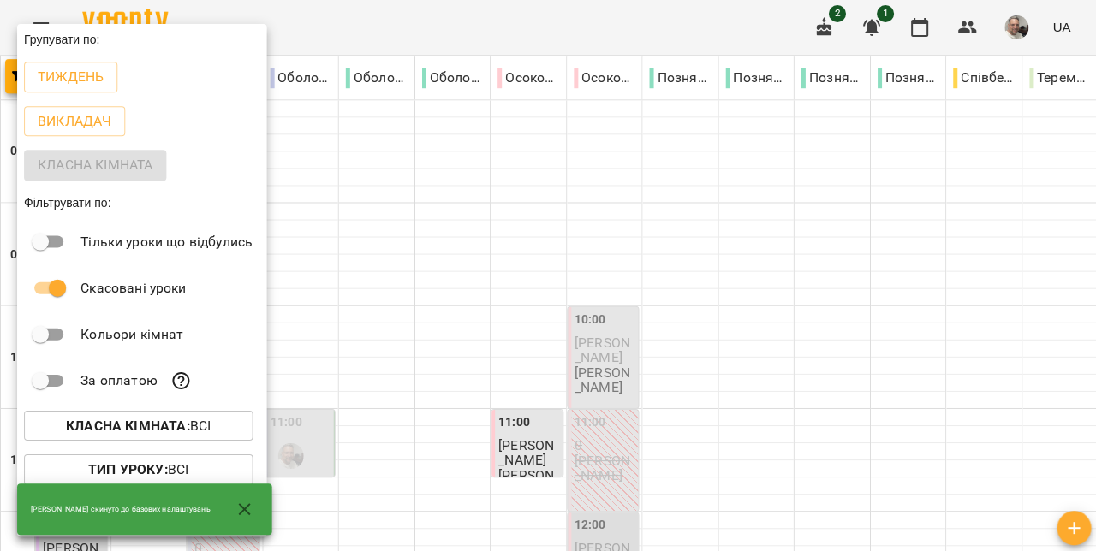
click at [283, 302] on div at bounding box center [548, 275] width 1096 height 551
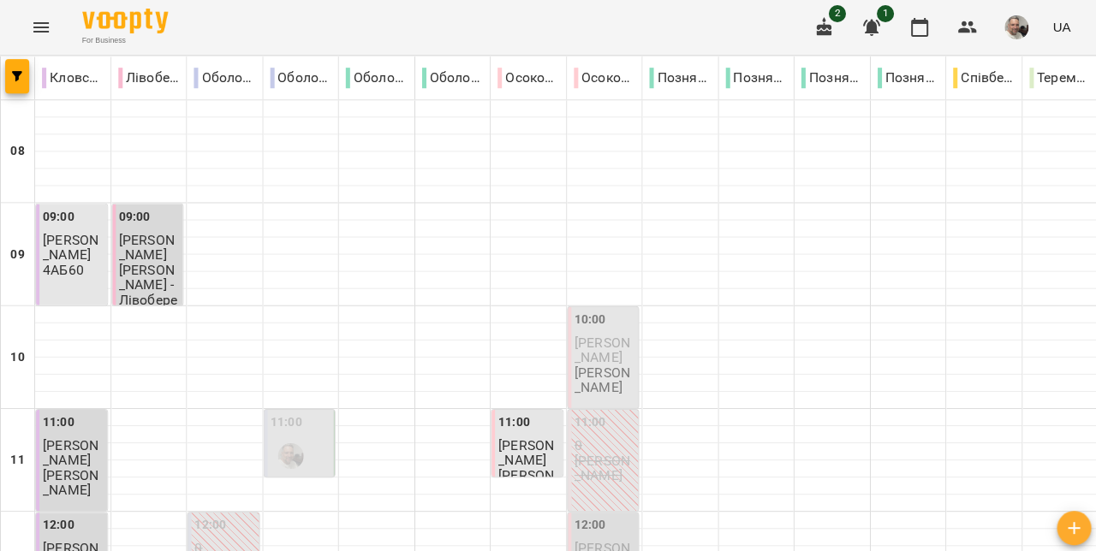
click at [39, 41] on button "Menu" at bounding box center [41, 27] width 41 height 41
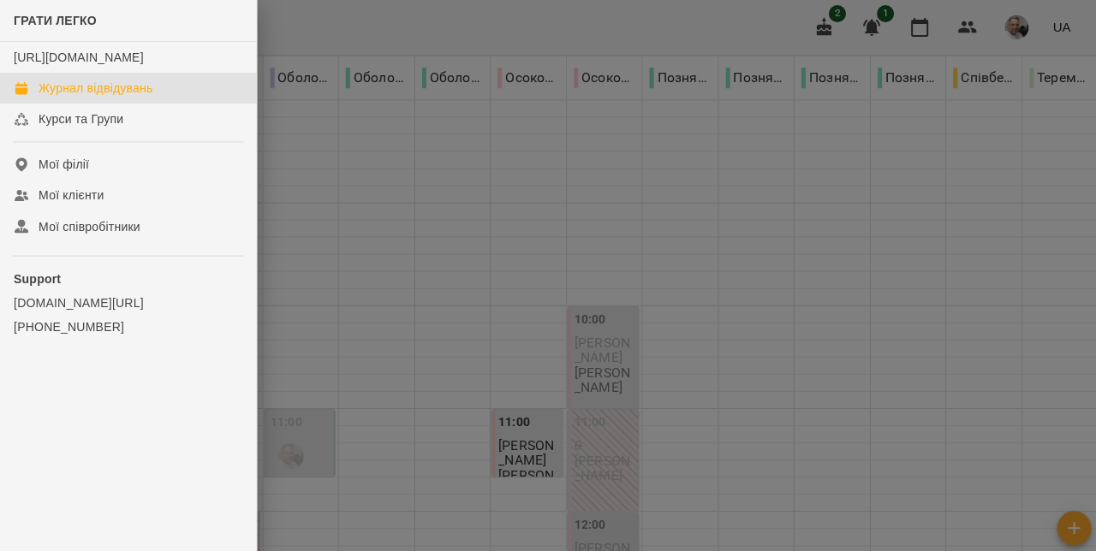
click at [286, 272] on div at bounding box center [548, 275] width 1096 height 551
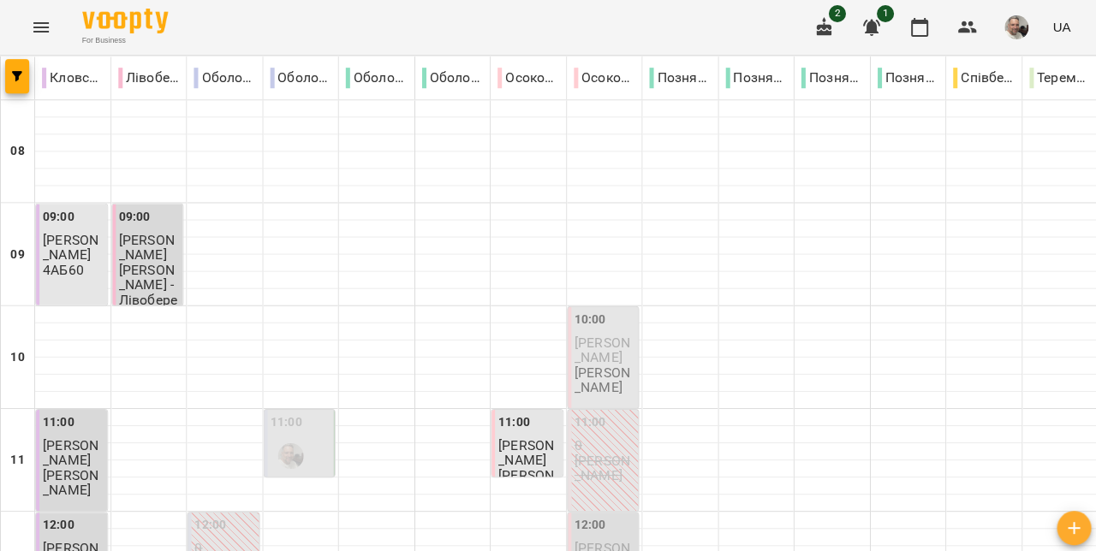
click at [17, 86] on button "button" at bounding box center [17, 76] width 24 height 34
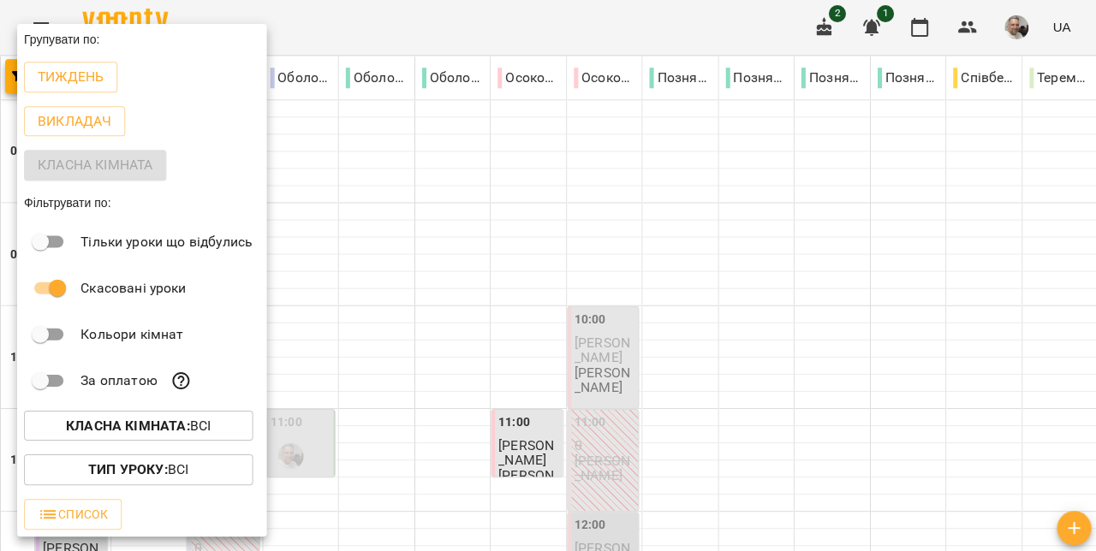
click at [57, 87] on p "Тиждень" at bounding box center [71, 77] width 66 height 21
click at [63, 84] on div "Тиждень" at bounding box center [141, 77] width 249 height 45
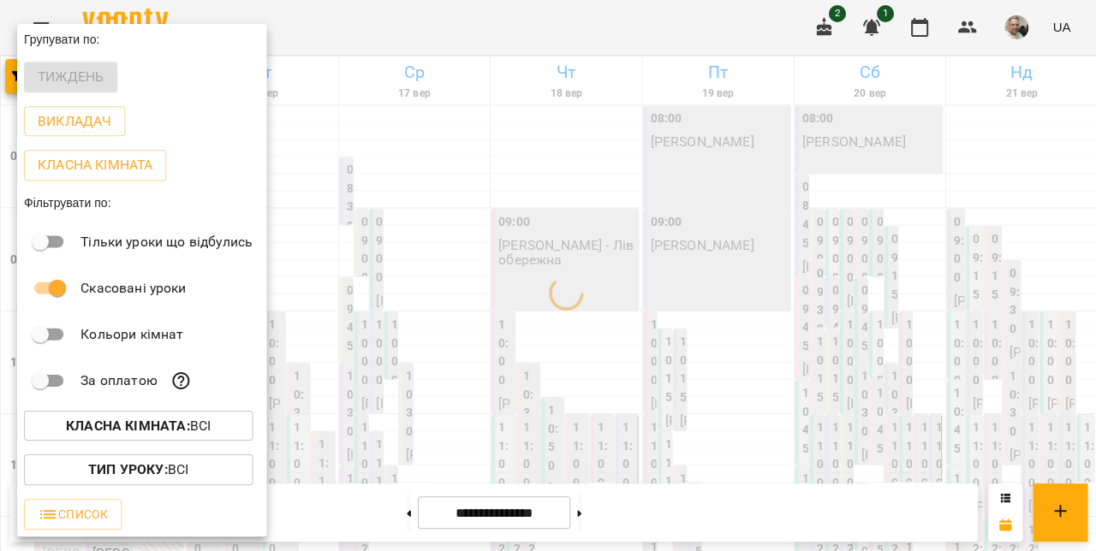
click at [63, 82] on div "Тиждень" at bounding box center [141, 77] width 249 height 45
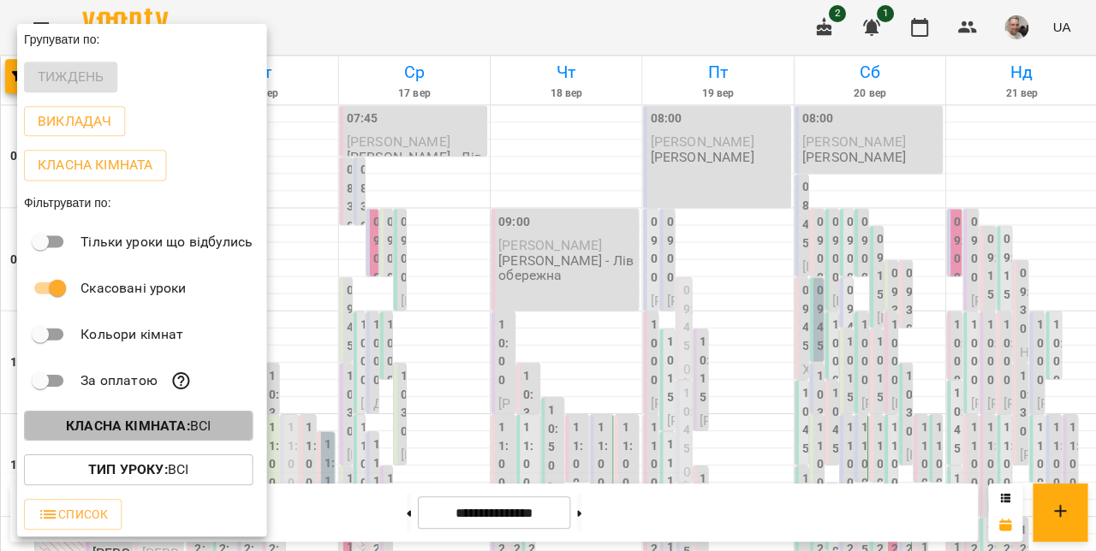
click at [149, 432] on b "Класна кімната :" at bounding box center [127, 425] width 123 height 16
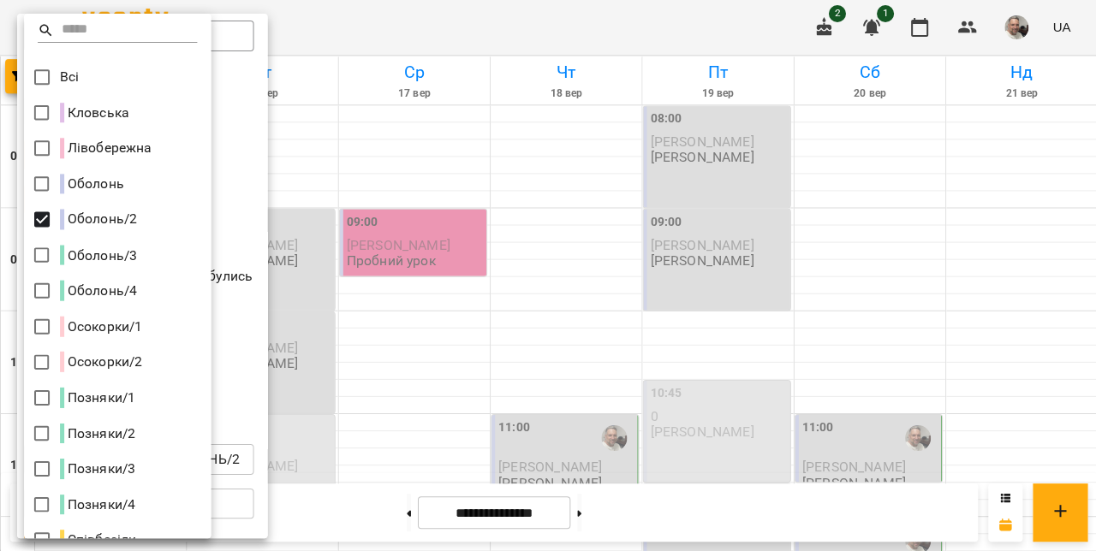
click at [965, 284] on div at bounding box center [548, 275] width 1096 height 551
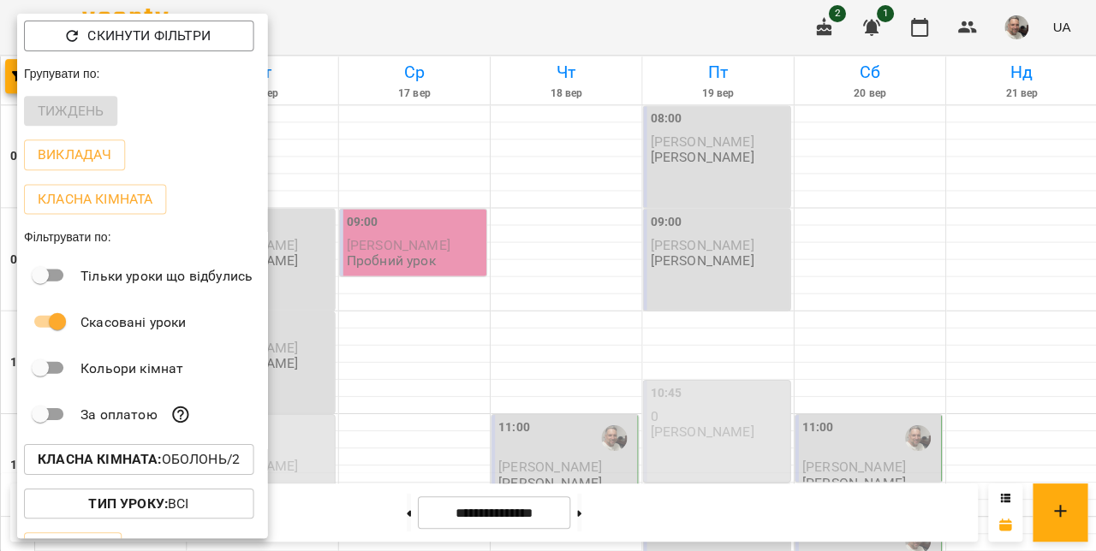
click at [962, 288] on div at bounding box center [548, 275] width 1096 height 551
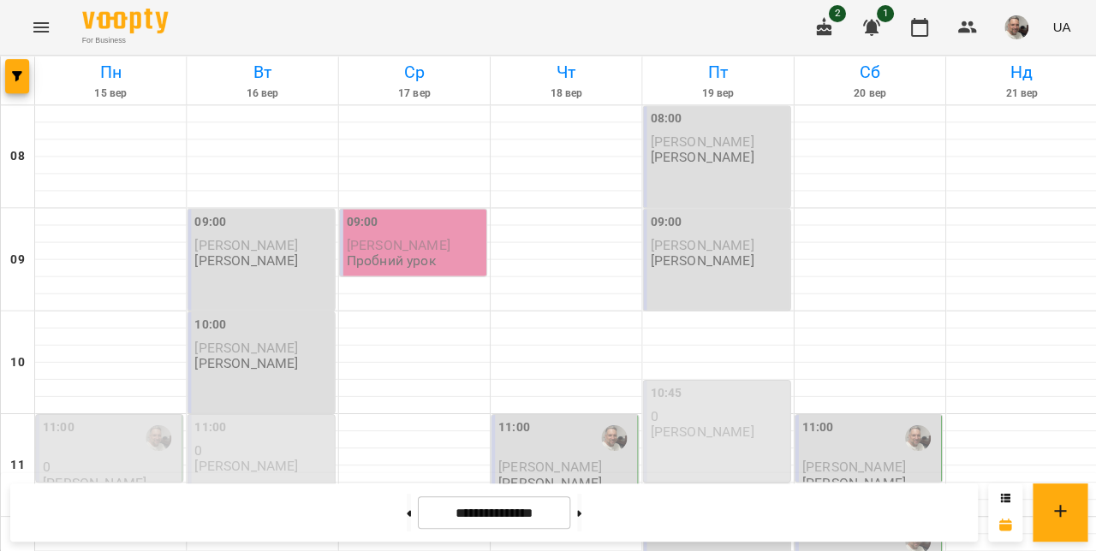
scroll to position [878, 0]
click at [17, 86] on button "button" at bounding box center [17, 76] width 24 height 34
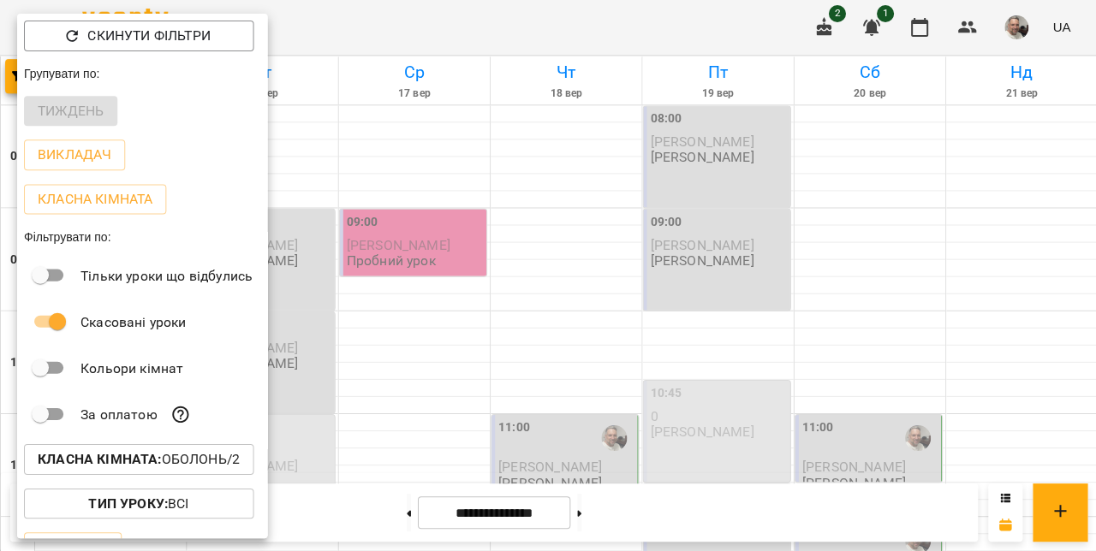
click at [70, 167] on button "Викладач" at bounding box center [74, 155] width 101 height 31
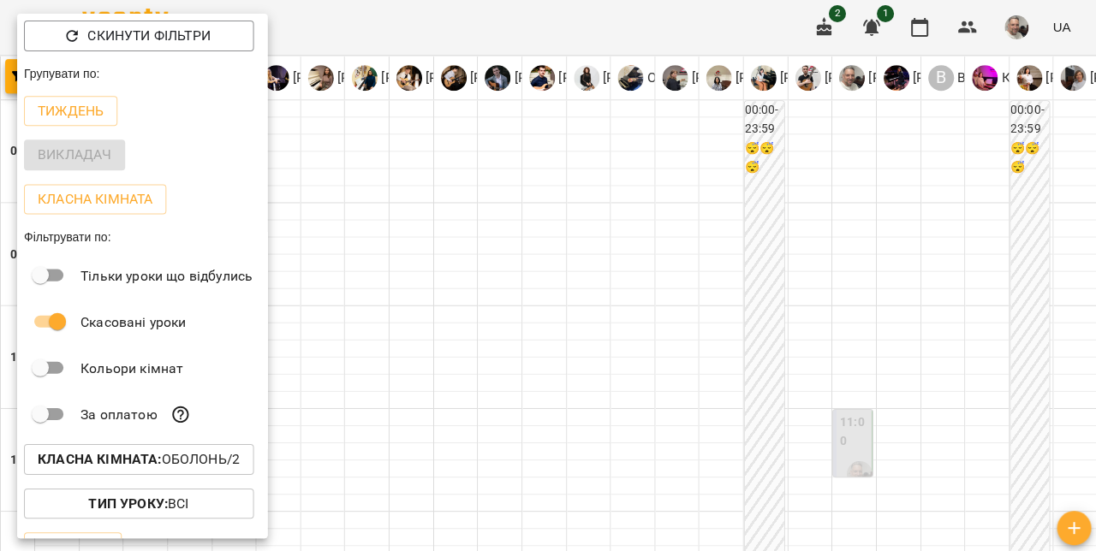
click at [68, 203] on p "Класна кімната" at bounding box center [95, 199] width 115 height 21
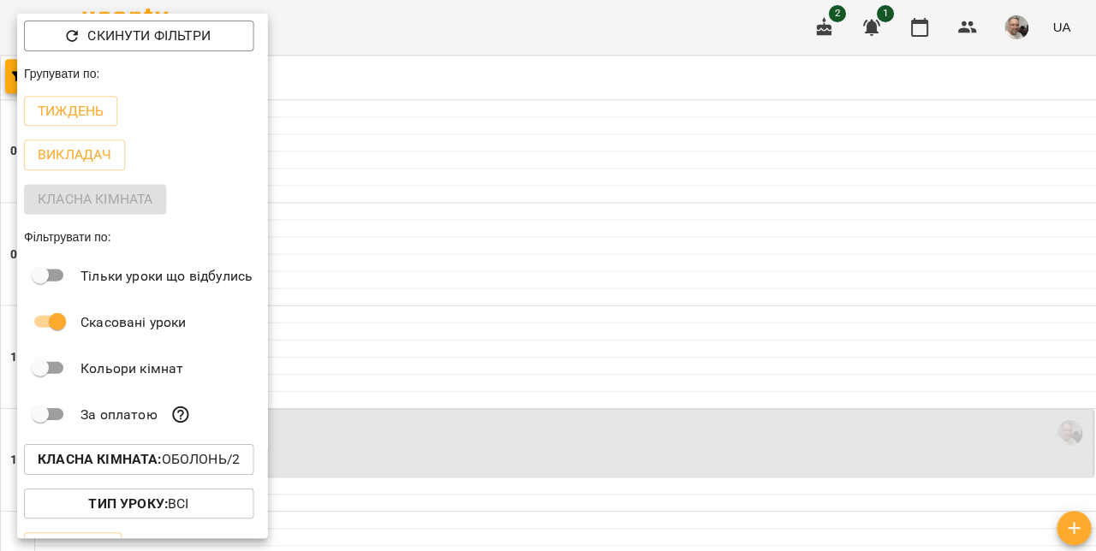
click at [942, 267] on div at bounding box center [548, 275] width 1096 height 551
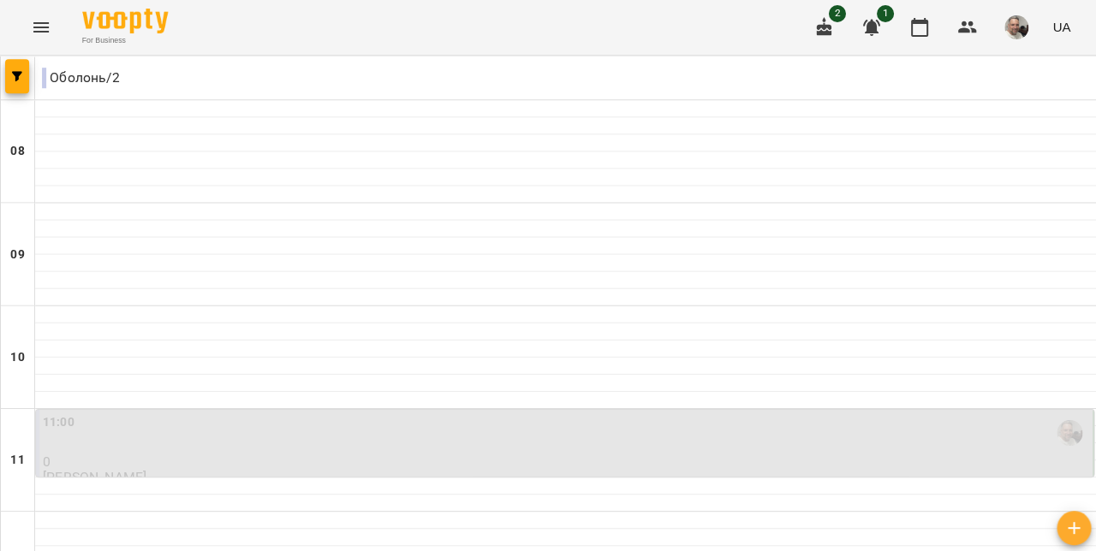
click at [15, 87] on button "button" at bounding box center [17, 76] width 24 height 34
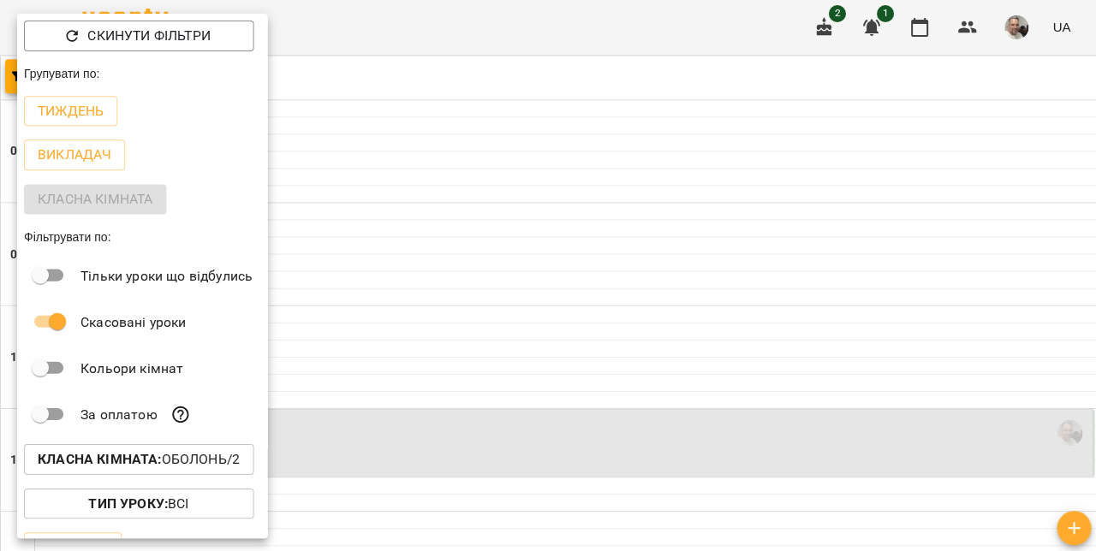
click at [60, 118] on p "Тиждень" at bounding box center [71, 111] width 66 height 21
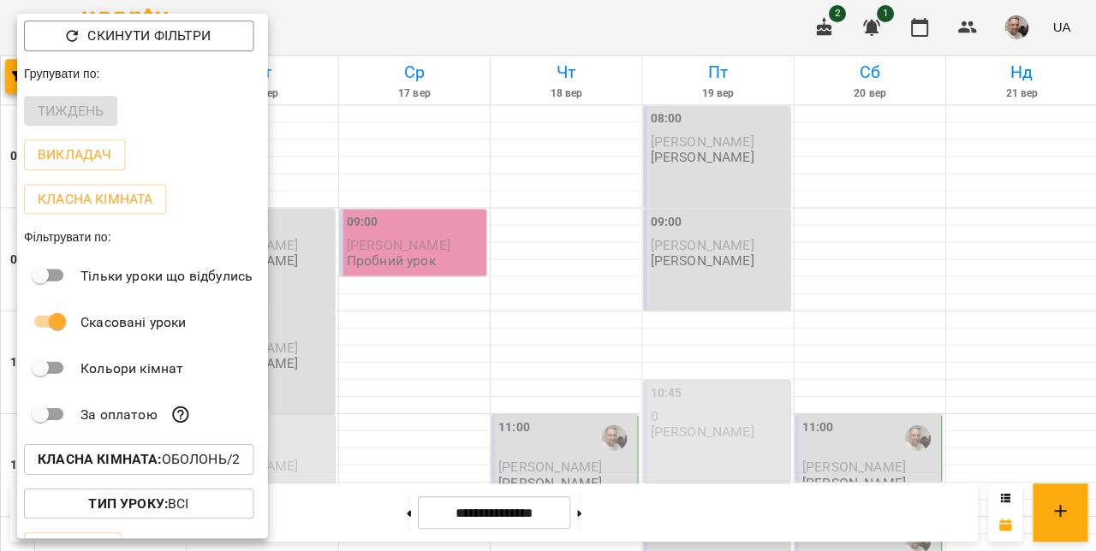
click at [319, 151] on div at bounding box center [548, 275] width 1096 height 551
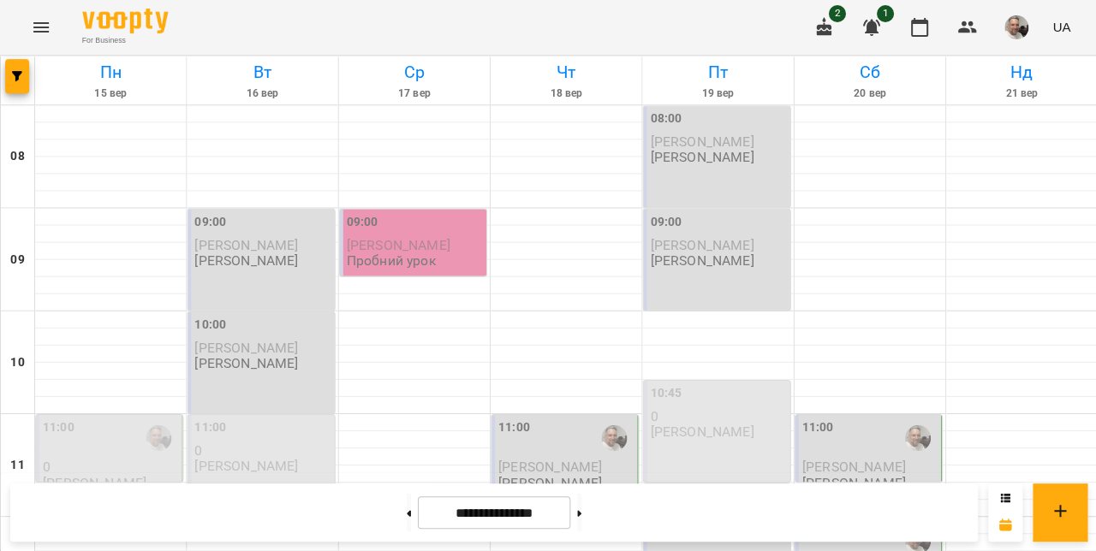
scroll to position [966, 0]
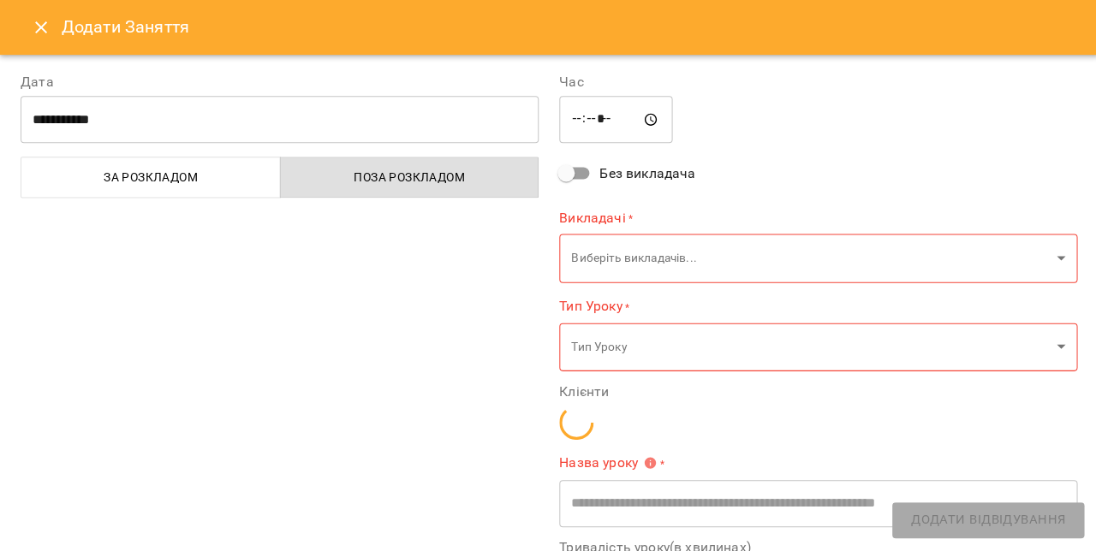
type input "**********"
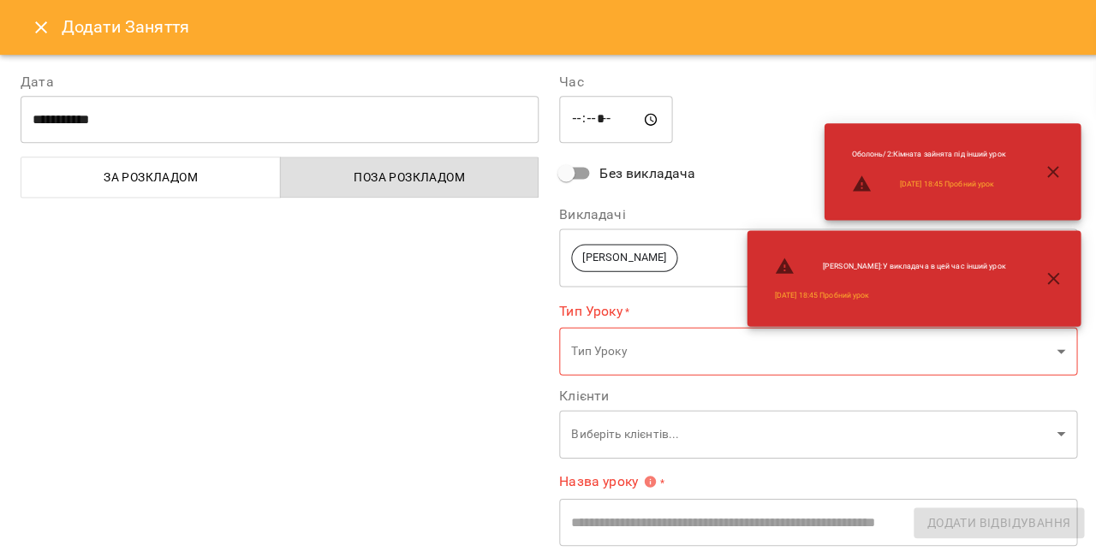
click at [46, 38] on button "Close" at bounding box center [41, 27] width 41 height 41
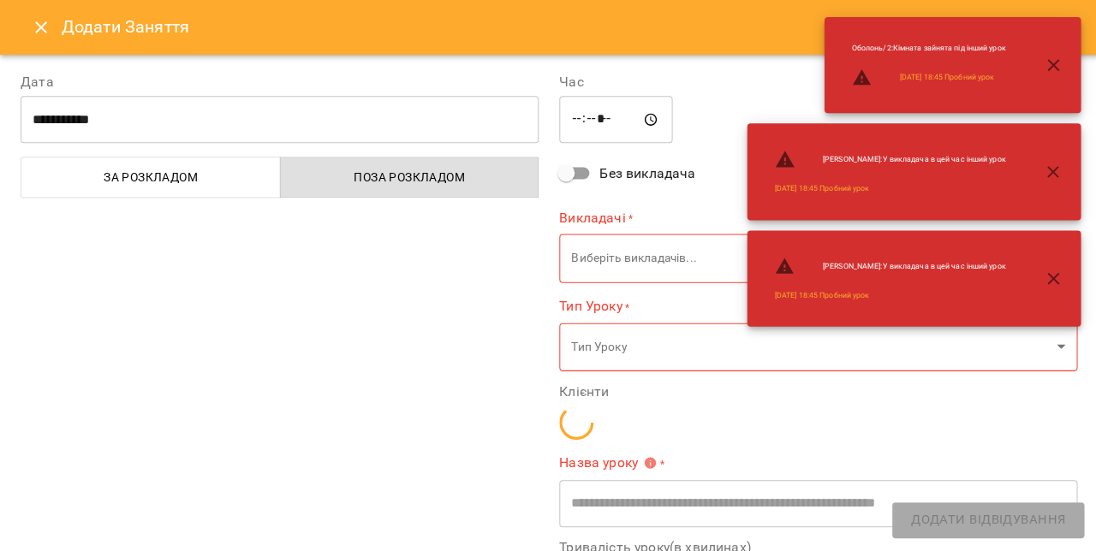
type input "**********"
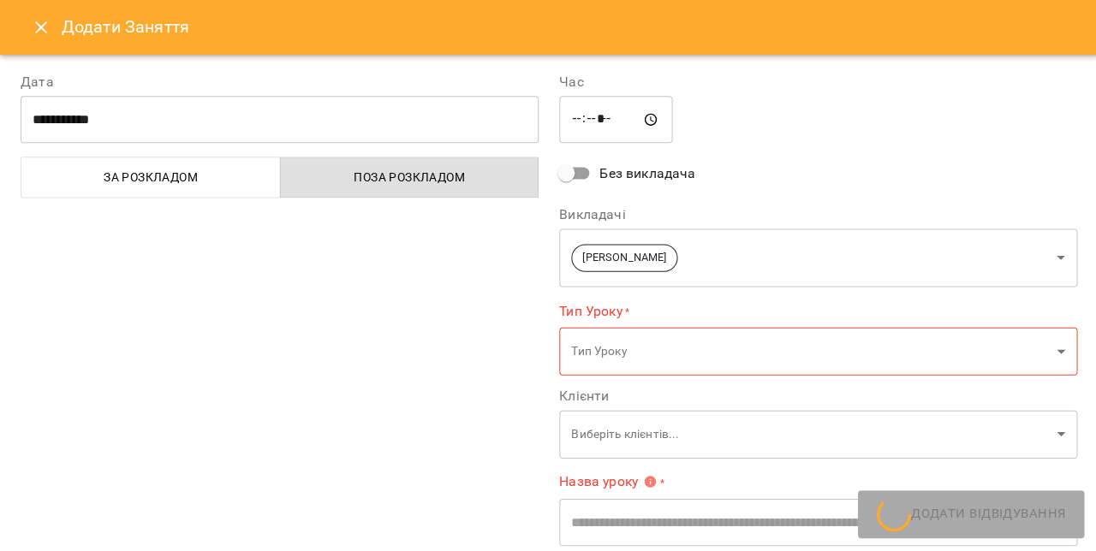
click at [39, 33] on icon "Close" at bounding box center [41, 27] width 21 height 21
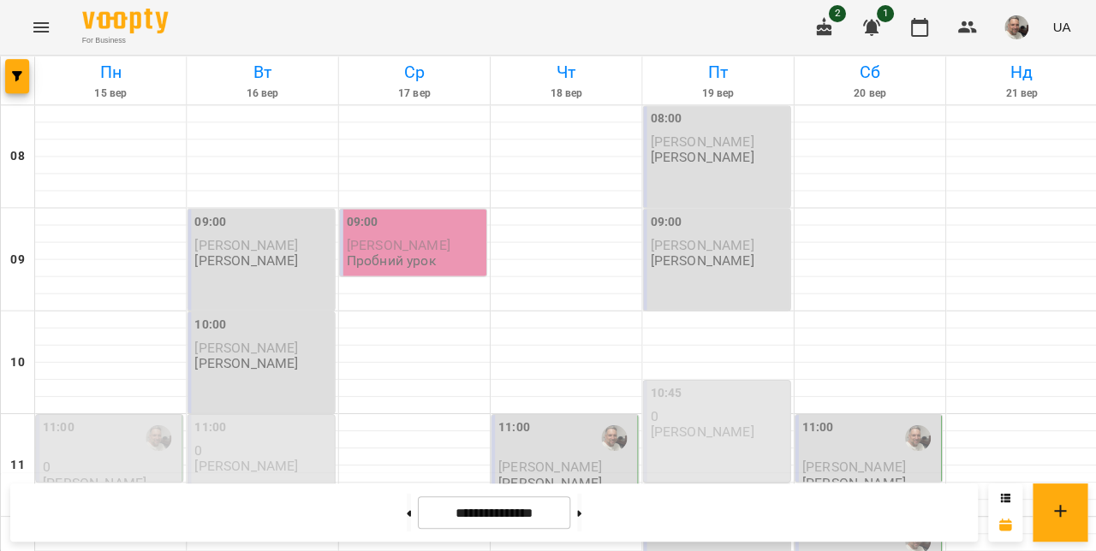
click at [43, 35] on icon "Menu" at bounding box center [41, 27] width 21 height 21
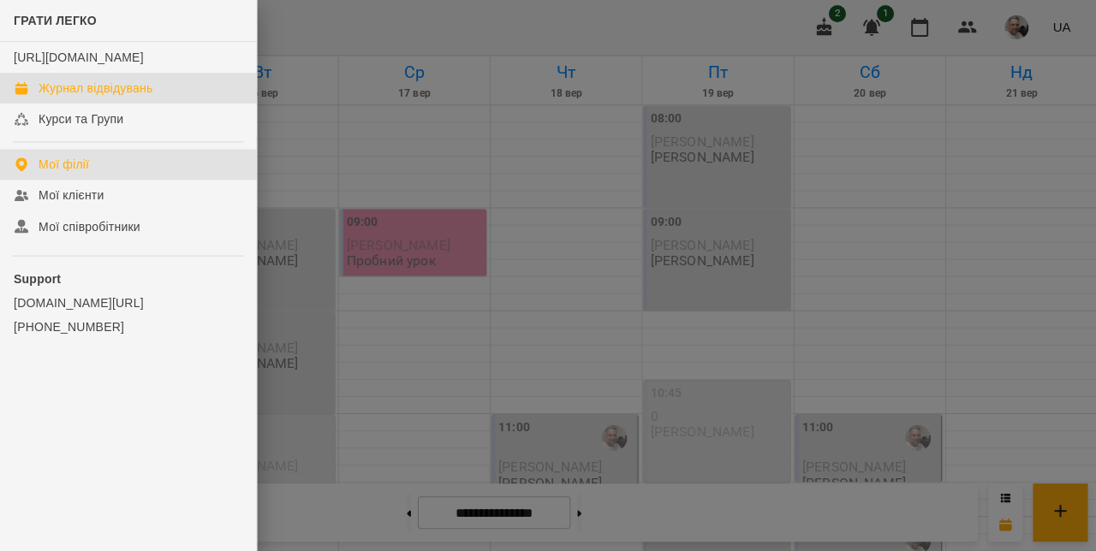
click at [64, 173] on div "Мої філії" at bounding box center [64, 164] width 51 height 17
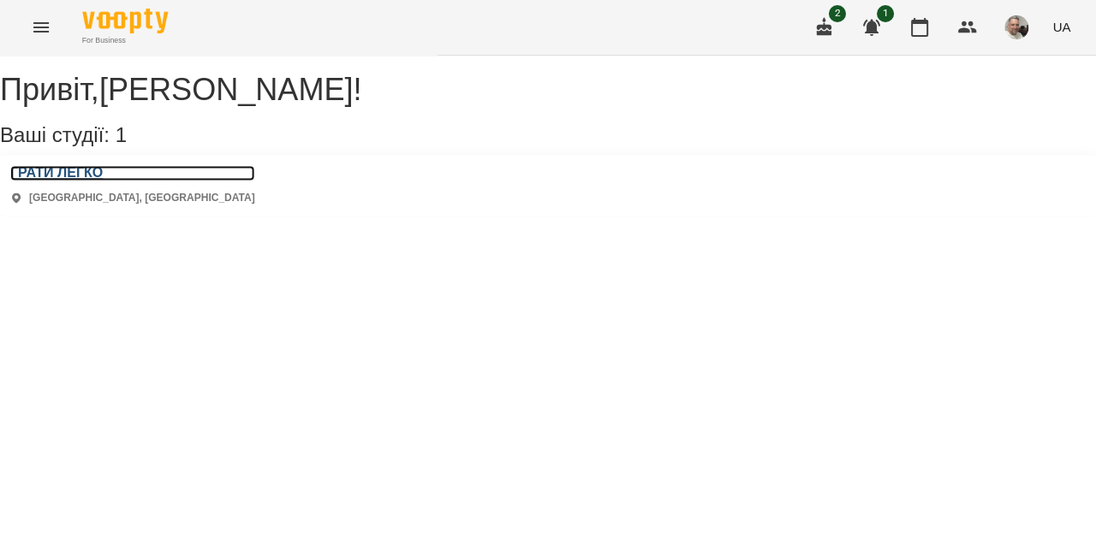
click at [56, 181] on h3 "ГРАТИ ЛЕГКО" at bounding box center [132, 172] width 244 height 15
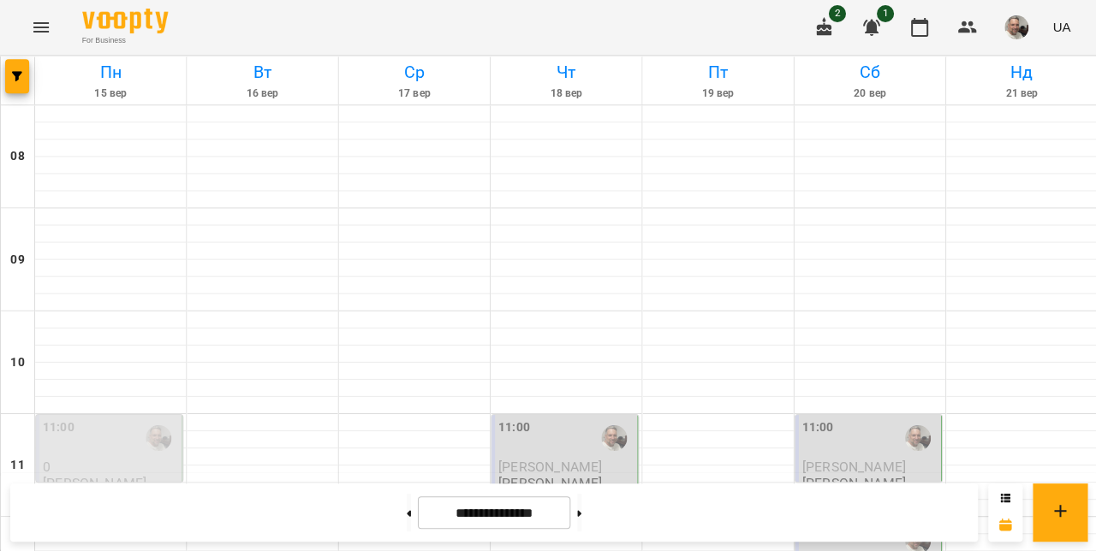
click at [45, 34] on icon "Menu" at bounding box center [41, 27] width 21 height 21
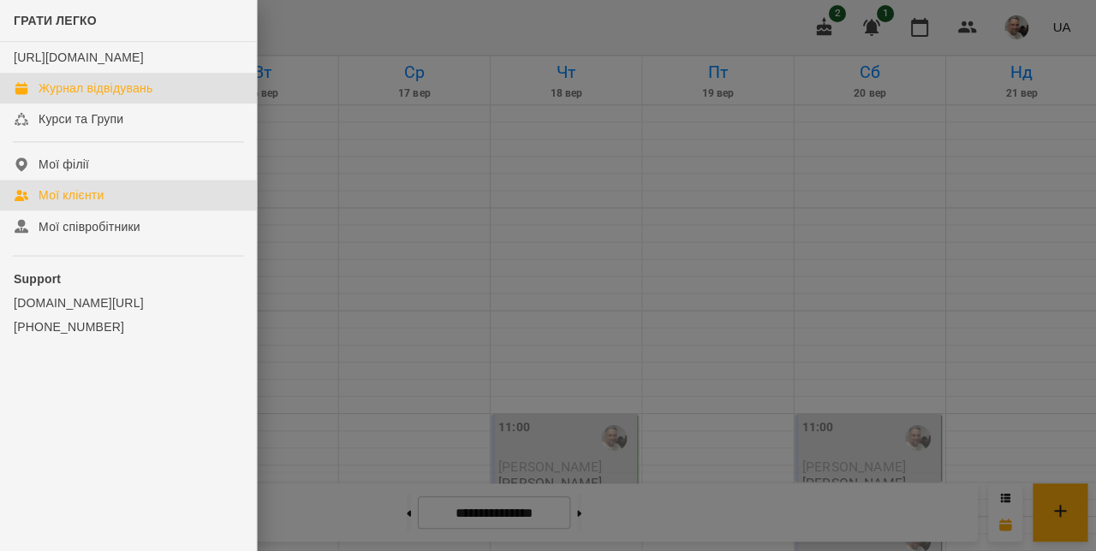
click at [58, 204] on div "Мої клієнти" at bounding box center [71, 195] width 65 height 17
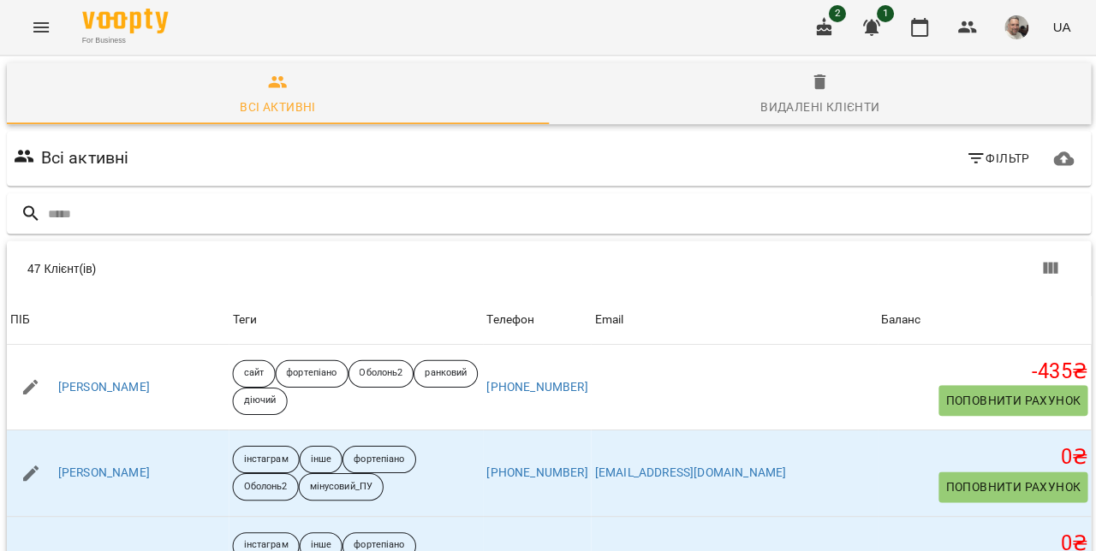
click at [925, 33] on icon "button" at bounding box center [918, 27] width 21 height 21
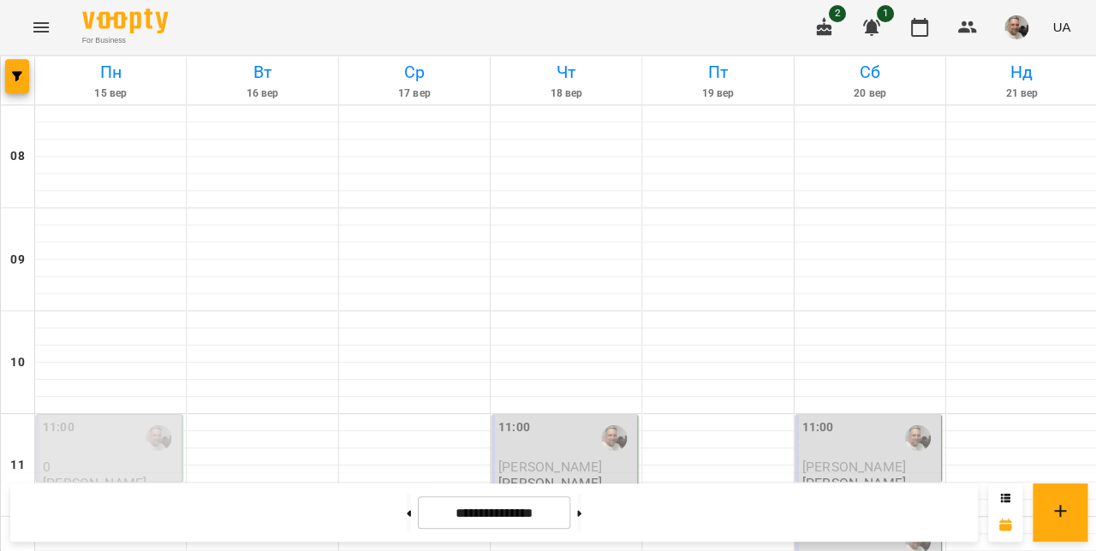
scroll to position [400, 0]
click at [16, 86] on button "button" at bounding box center [17, 76] width 24 height 34
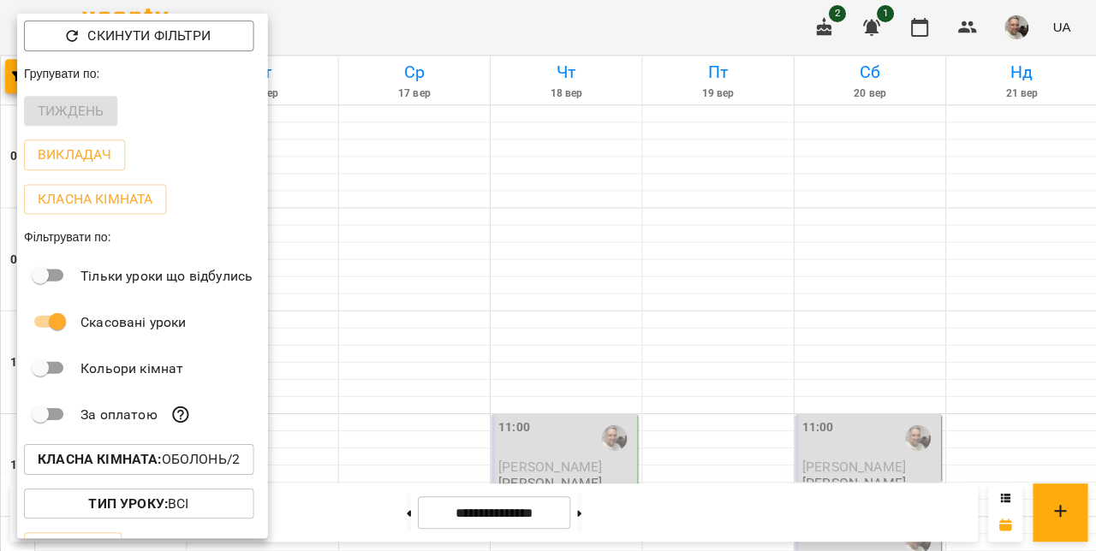
scroll to position [33, 0]
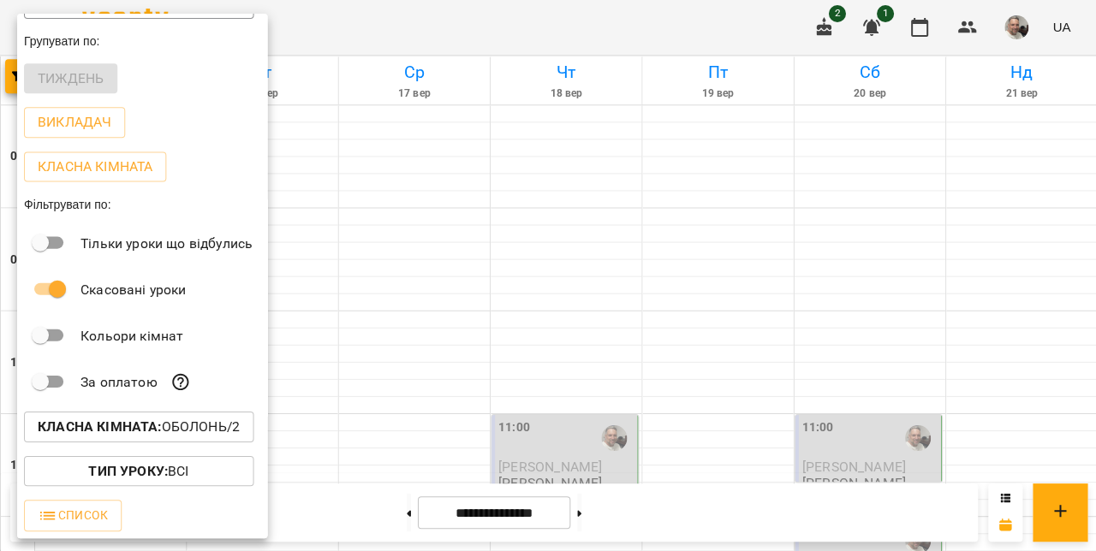
click at [80, 521] on span "Список" at bounding box center [73, 514] width 70 height 21
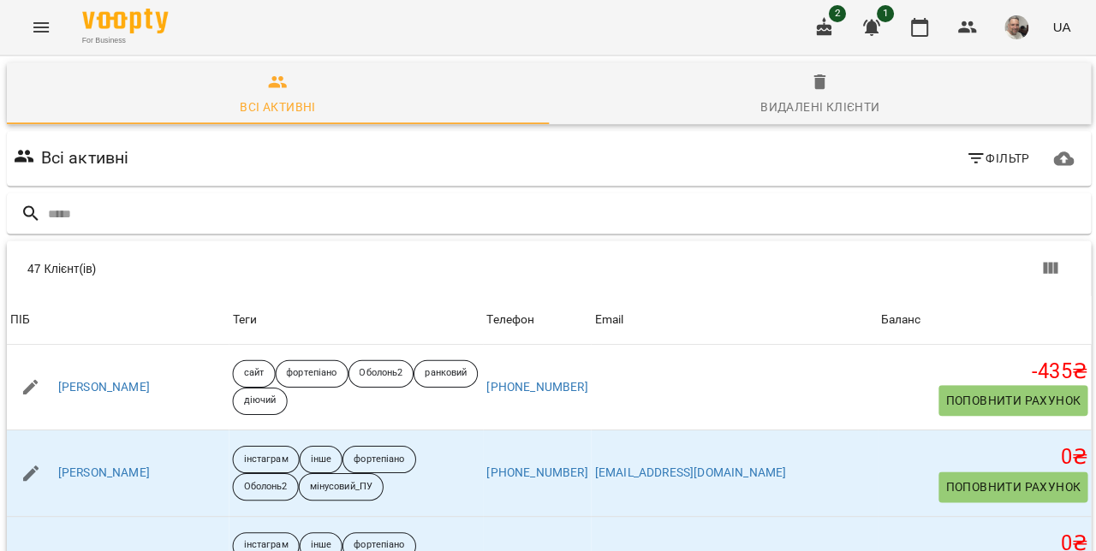
click at [46, 29] on icon "Menu" at bounding box center [41, 27] width 21 height 21
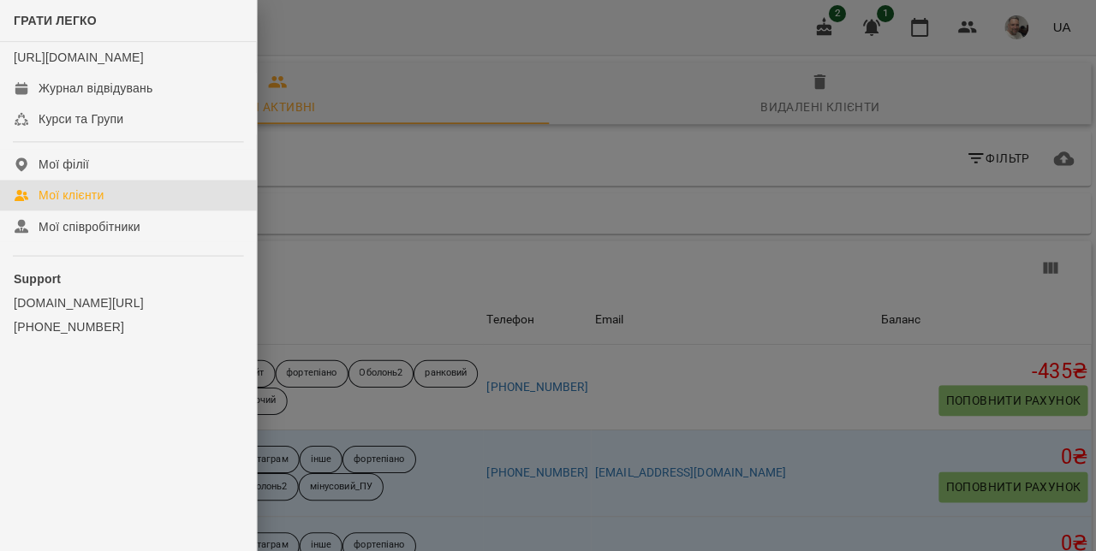
click at [920, 144] on div at bounding box center [548, 275] width 1096 height 551
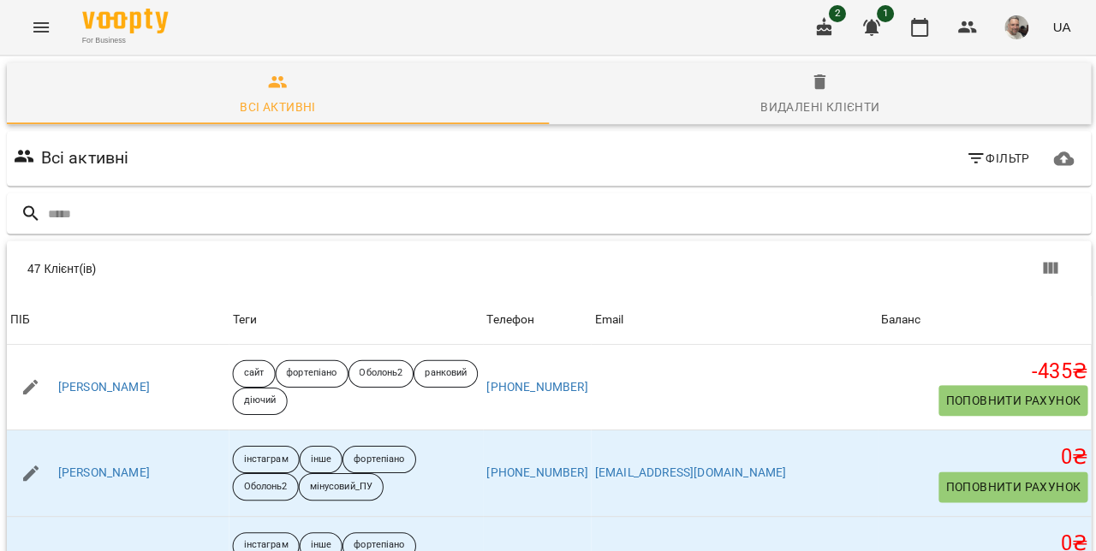
click at [918, 40] on button "button" at bounding box center [917, 27] width 41 height 41
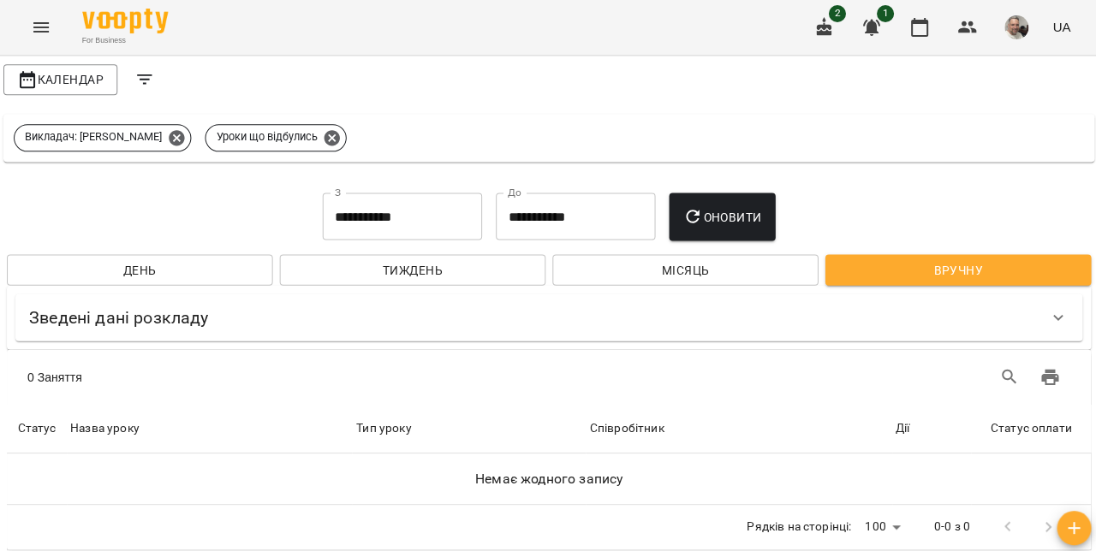
click at [39, 31] on icon "Menu" at bounding box center [40, 27] width 15 height 10
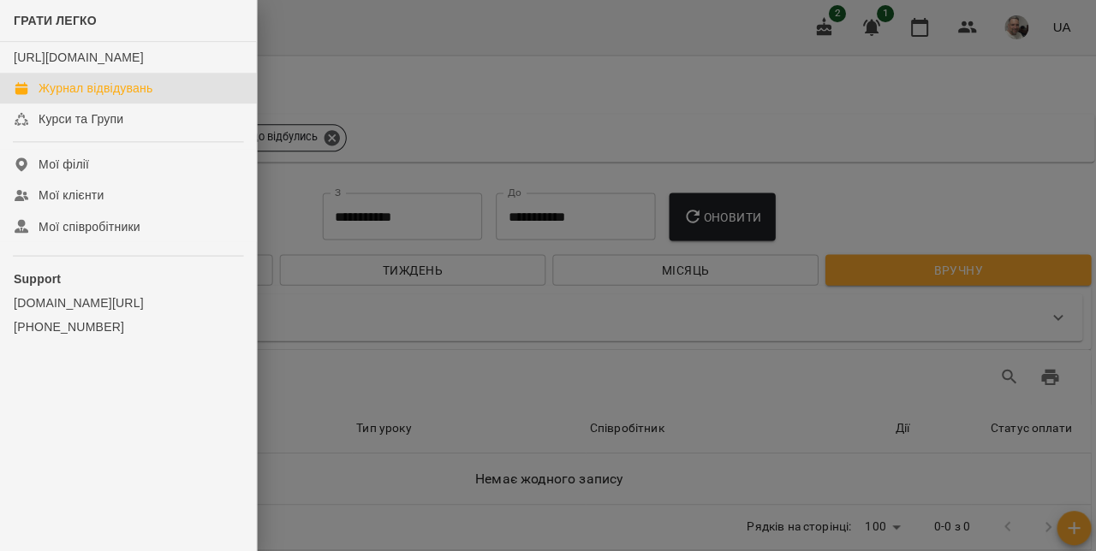
click at [304, 305] on div at bounding box center [548, 275] width 1096 height 551
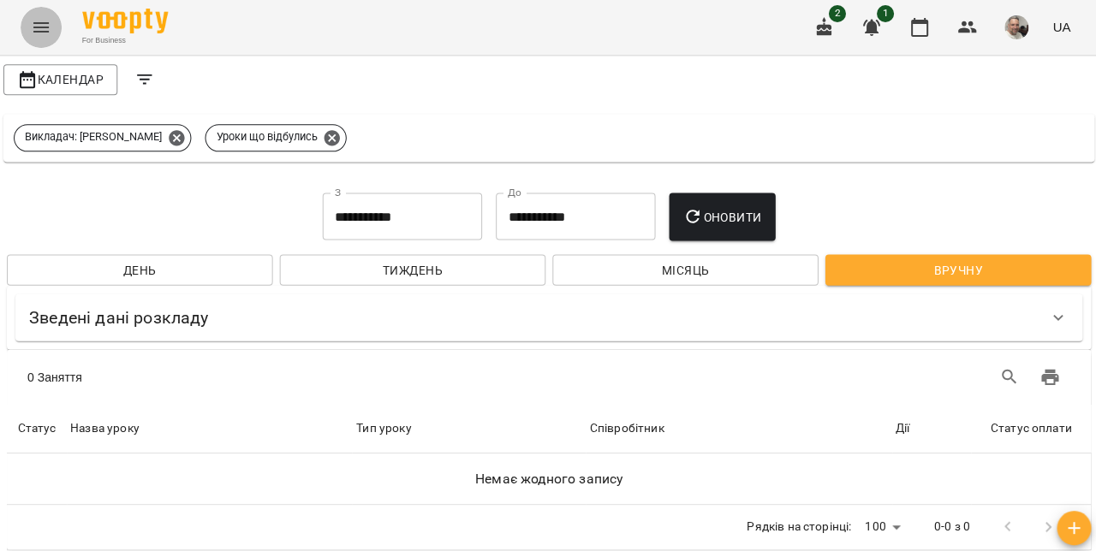
click at [39, 30] on icon "Menu" at bounding box center [41, 27] width 21 height 21
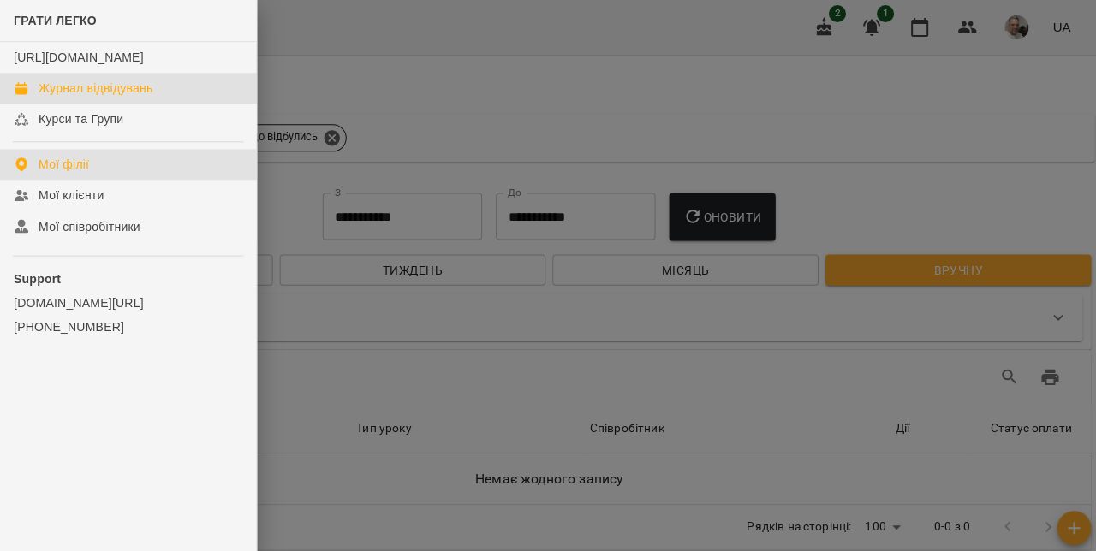
click at [49, 173] on div "Мої філії" at bounding box center [64, 164] width 51 height 17
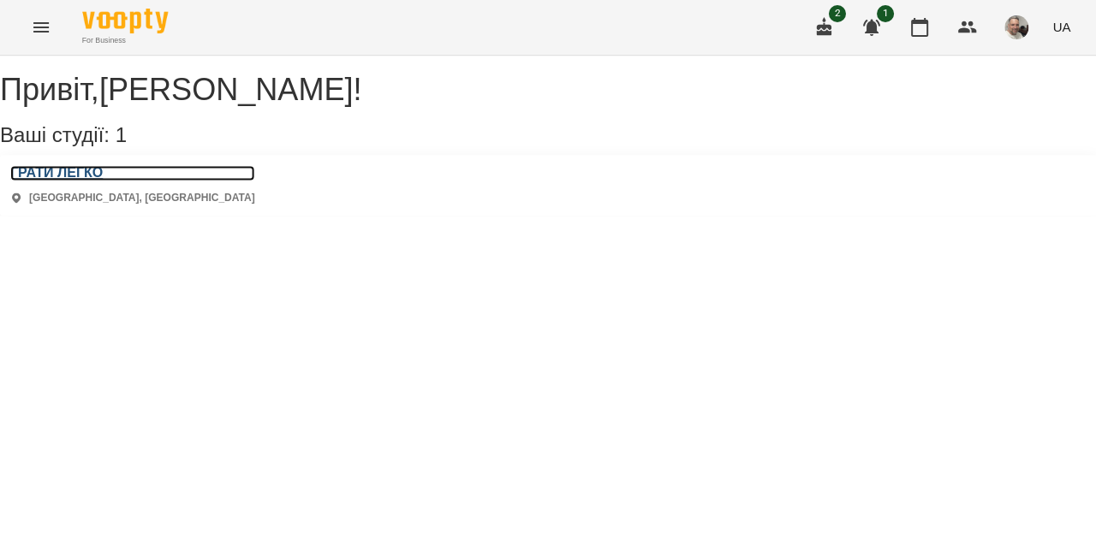
click at [58, 181] on h3 "ГРАТИ ЛЕГКО" at bounding box center [132, 172] width 244 height 15
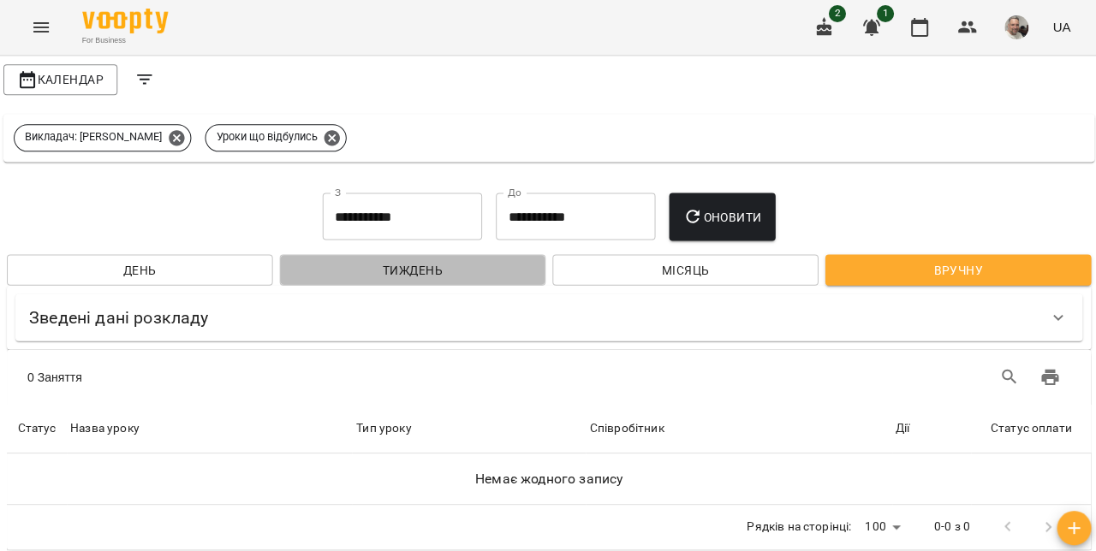
click at [432, 274] on span "Тиждень" at bounding box center [412, 269] width 238 height 21
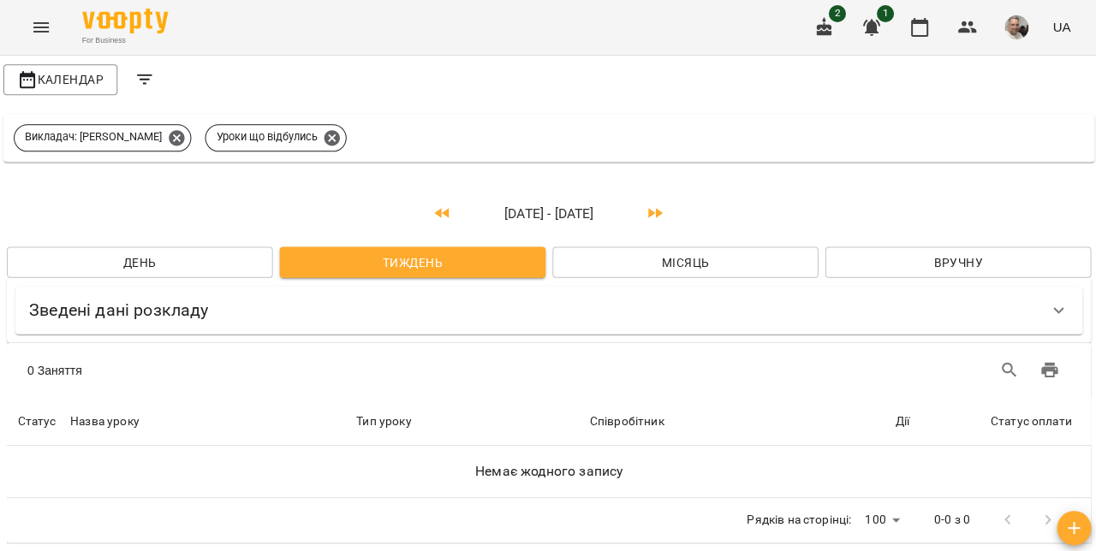
click at [53, 89] on span "Календар" at bounding box center [60, 79] width 86 height 21
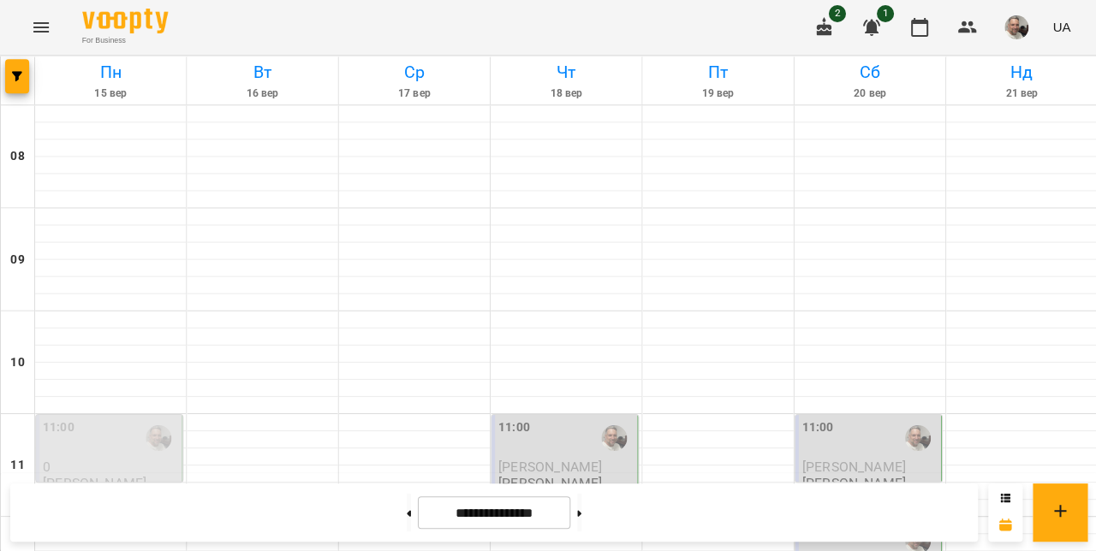
scroll to position [551, 0]
click at [494, 517] on input "**********" at bounding box center [493, 512] width 152 height 33
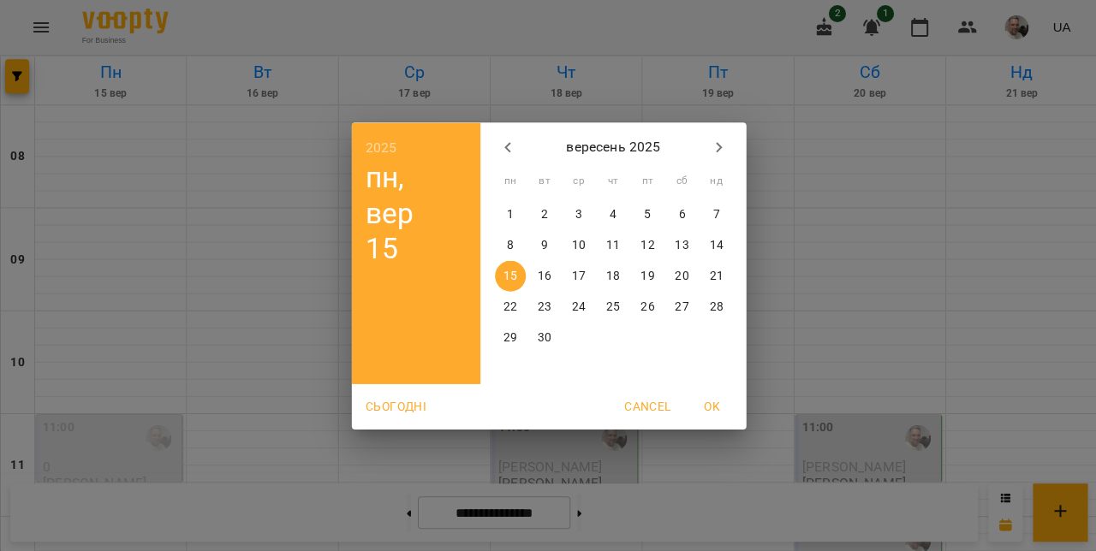
click at [400, 459] on div "2025 пн, вер 15 вересень 2025 пн вт ср чт пт сб нд 1 2 3 4 5 6 7 8 9 10 11 12 1…" at bounding box center [548, 275] width 1096 height 551
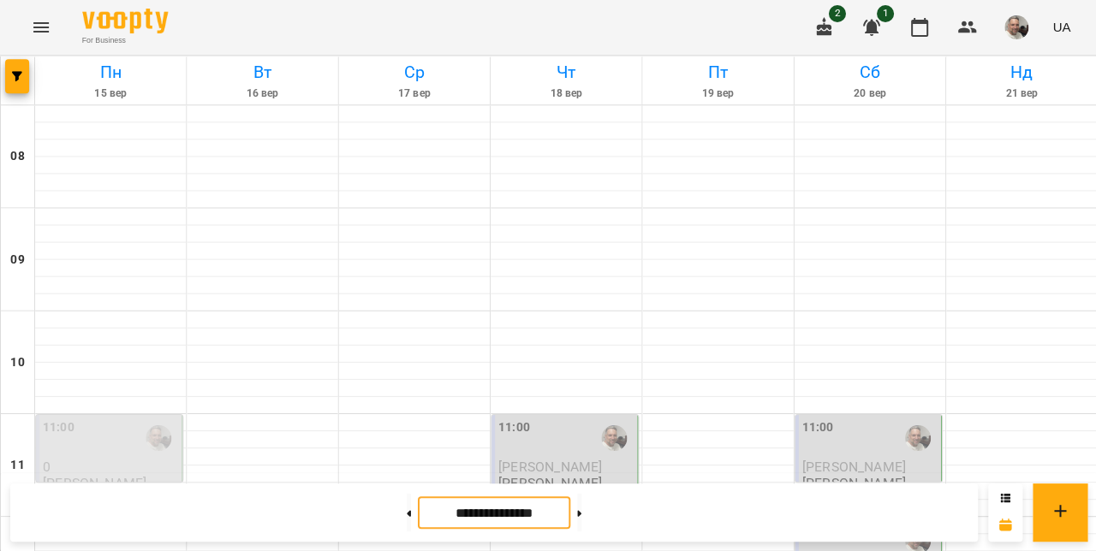
click at [406, 514] on icon at bounding box center [408, 512] width 4 height 7
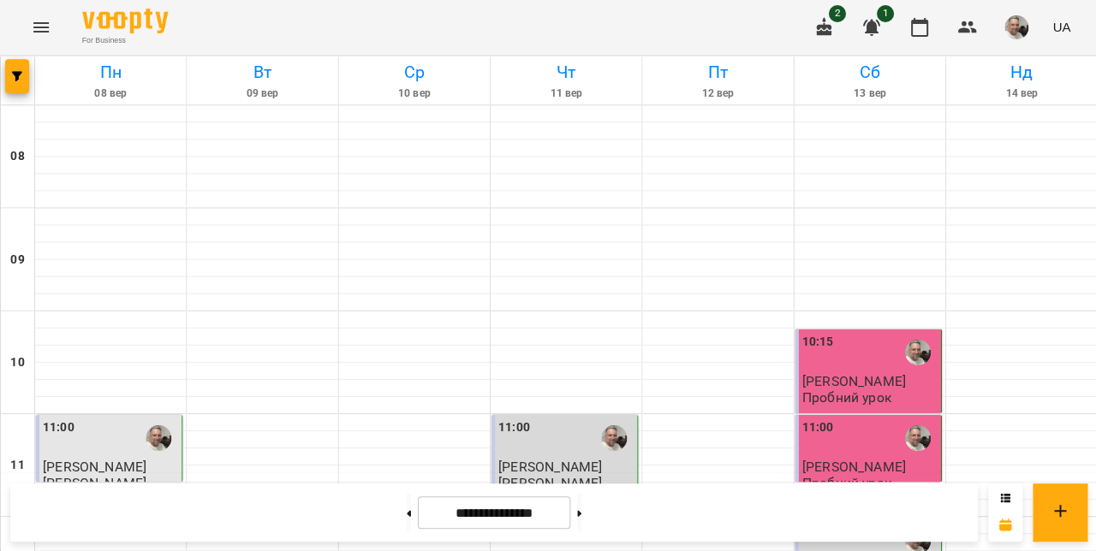
scroll to position [966, 0]
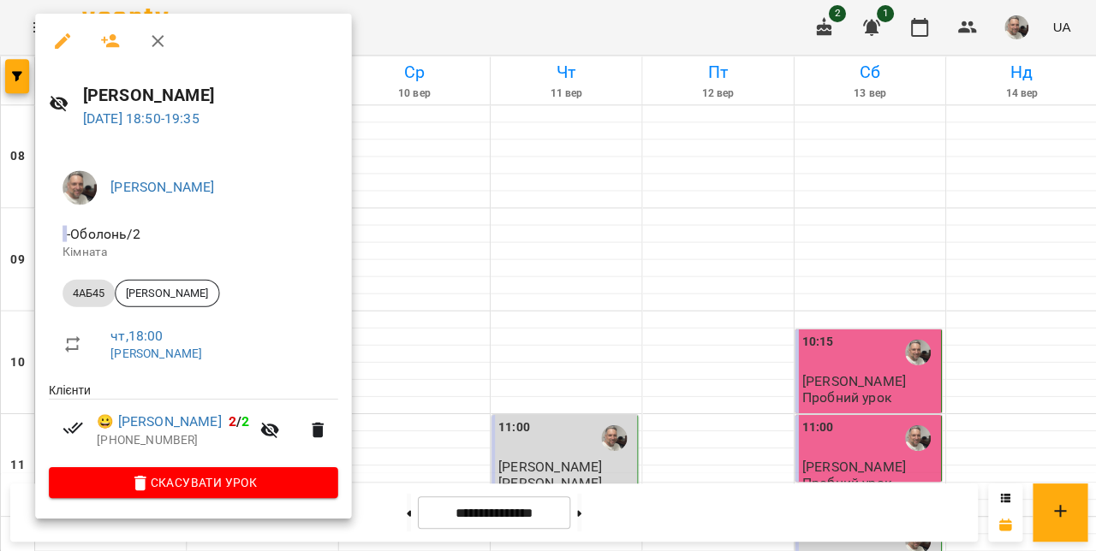
click at [601, 518] on div at bounding box center [548, 275] width 1096 height 551
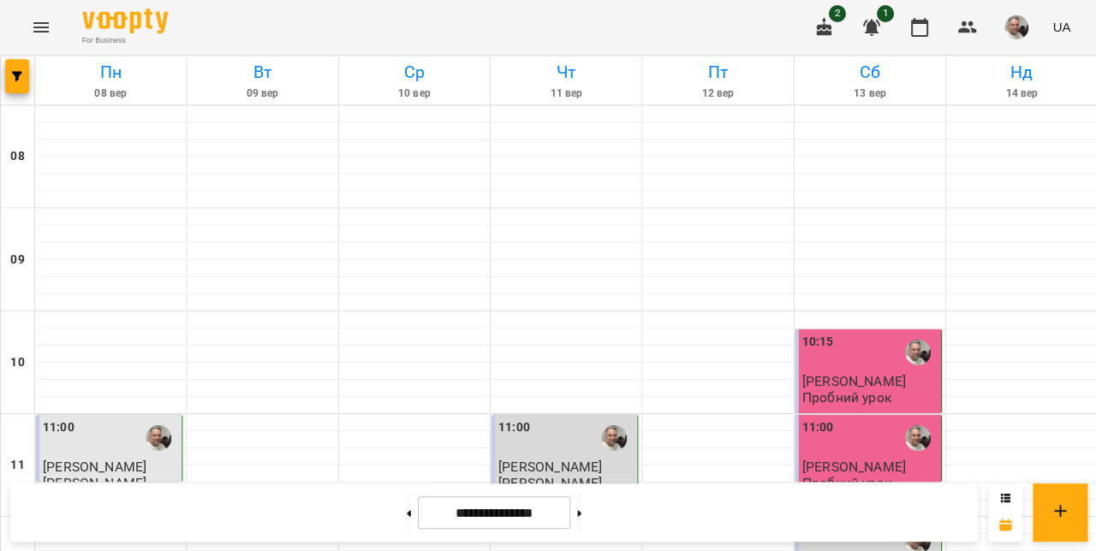
click at [581, 518] on button at bounding box center [578, 512] width 4 height 38
type input "**********"
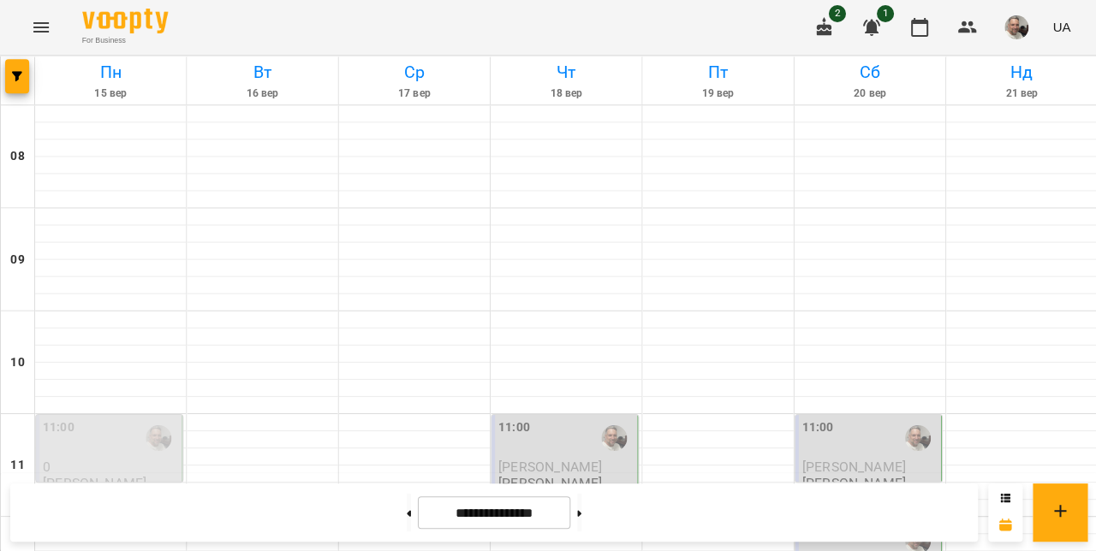
scroll to position [366, 0]
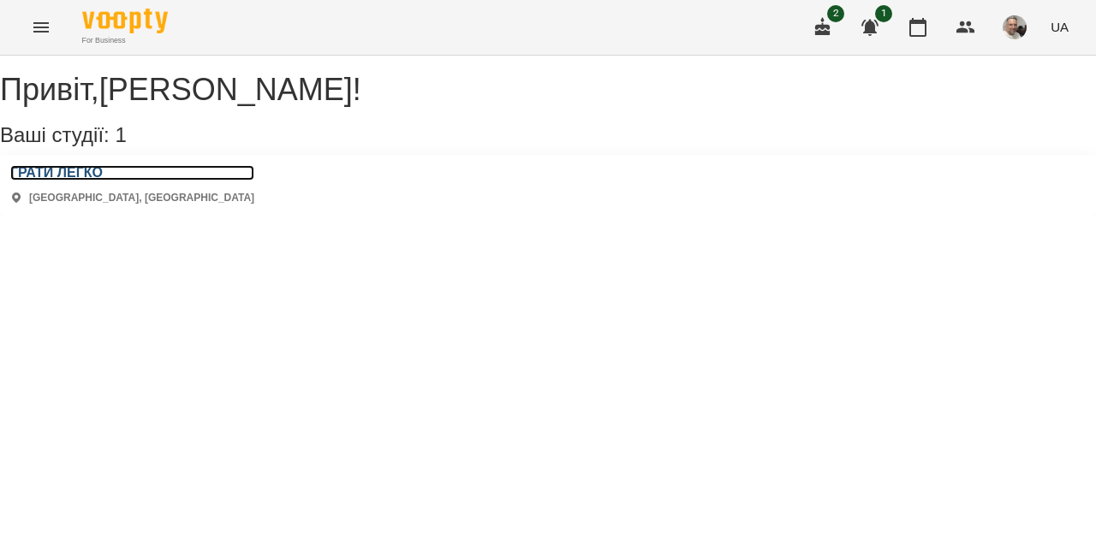
click at [55, 181] on h3 "ГРАТИ ЛЕГКО" at bounding box center [132, 172] width 244 height 15
